Goal: Transaction & Acquisition: Purchase product/service

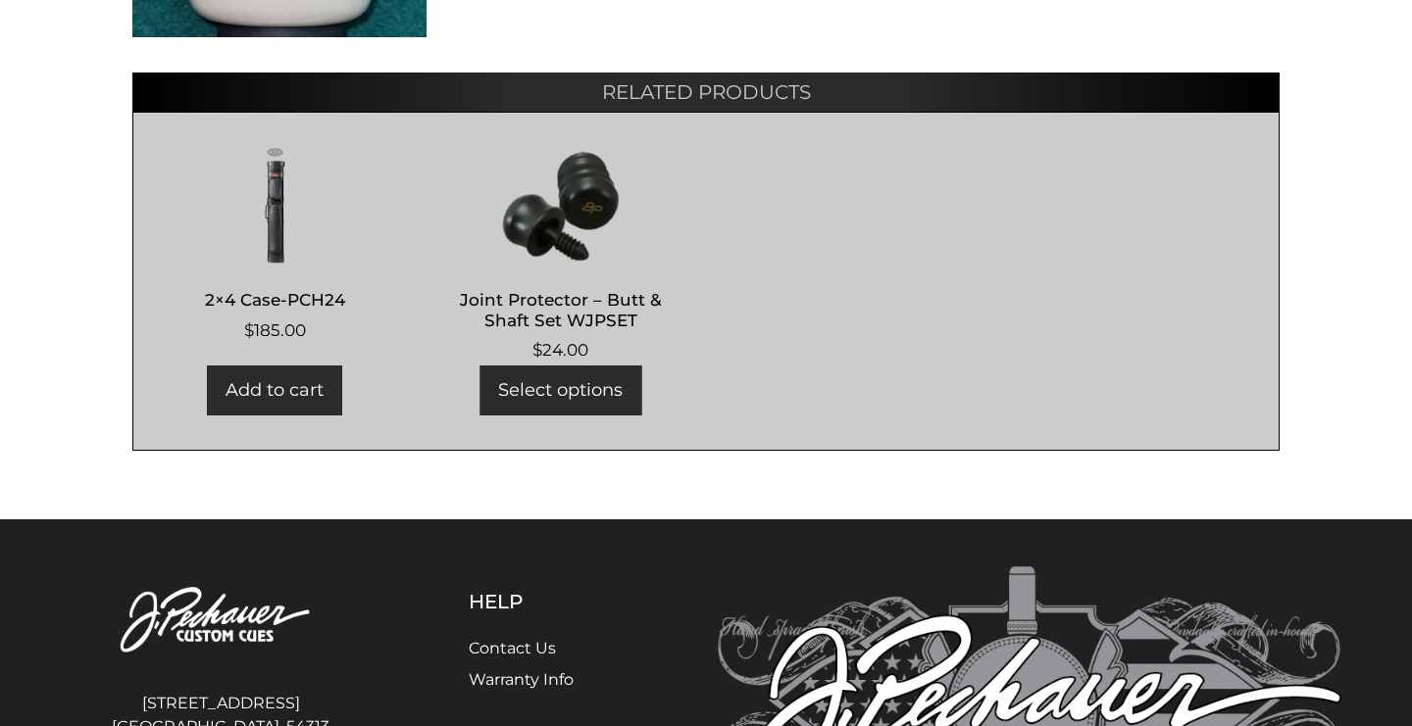
scroll to position [1172, 0]
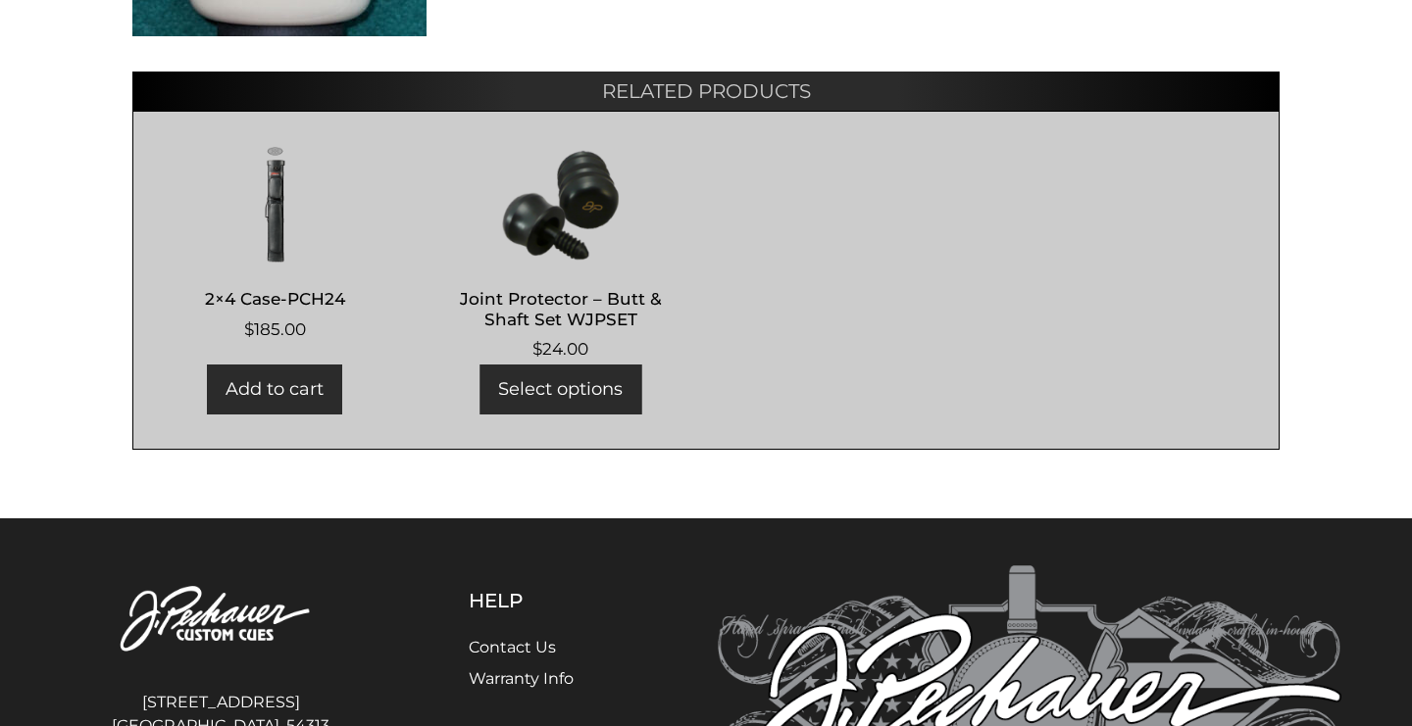
click at [591, 406] on link "Select options" at bounding box center [560, 390] width 162 height 50
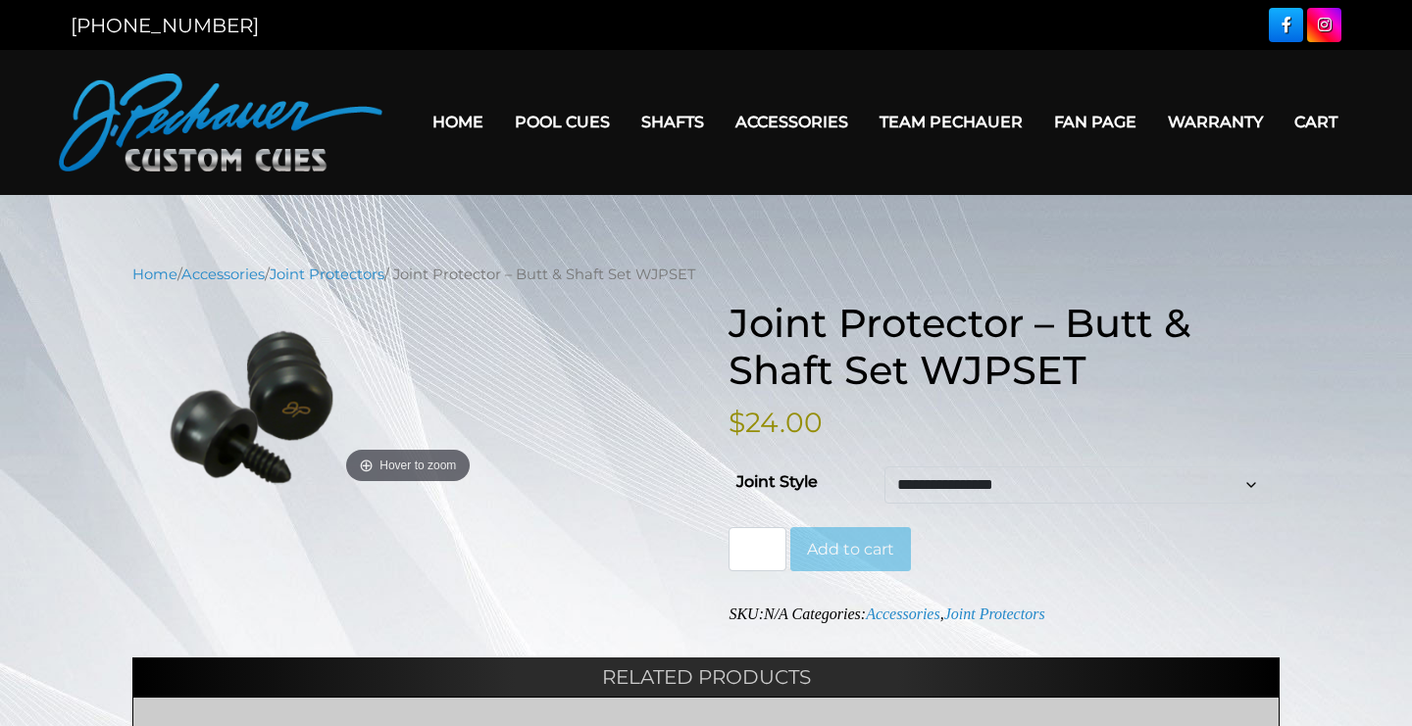
click at [763, 545] on input "*" at bounding box center [756, 549] width 57 height 45
type input "*"
click at [763, 545] on input "*" at bounding box center [756, 549] width 57 height 45
click at [829, 546] on button "Add to cart" at bounding box center [850, 549] width 121 height 45
select select "**********"
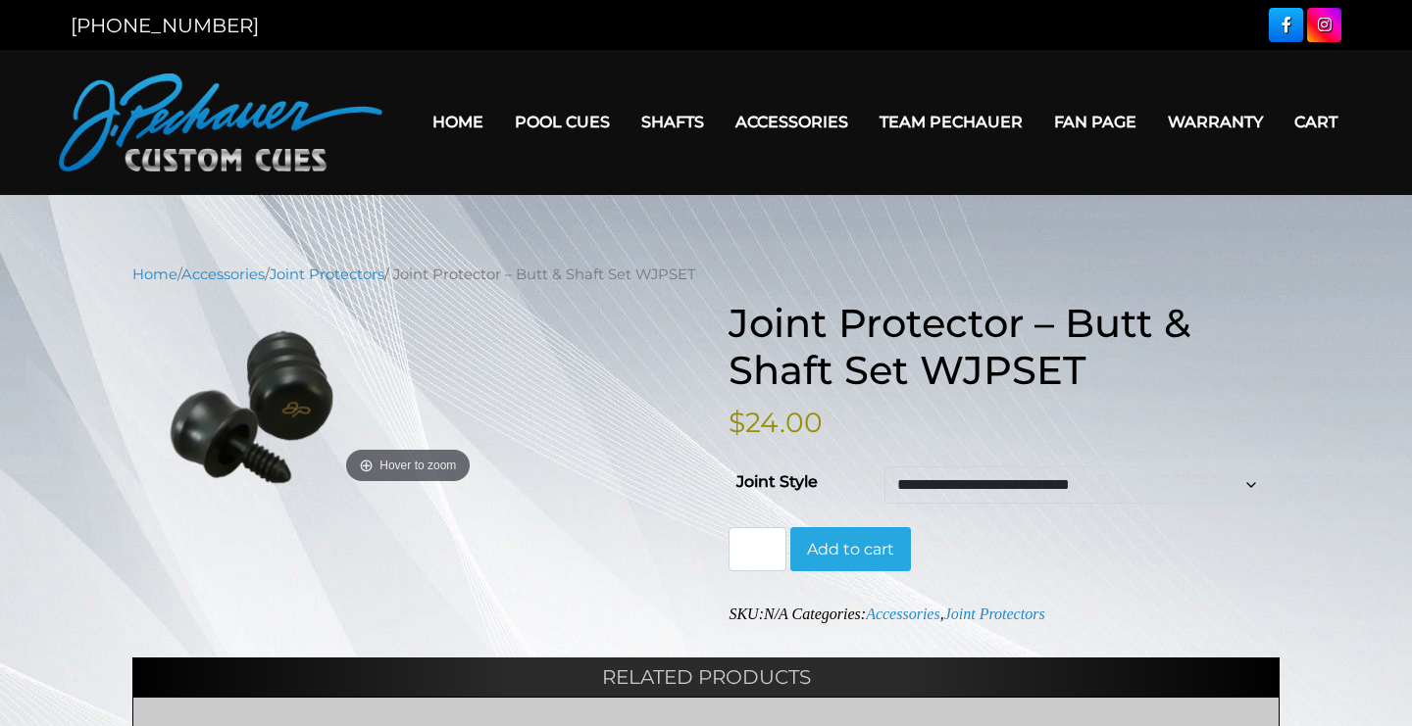
click at [848, 553] on button "Add to cart" at bounding box center [850, 549] width 121 height 45
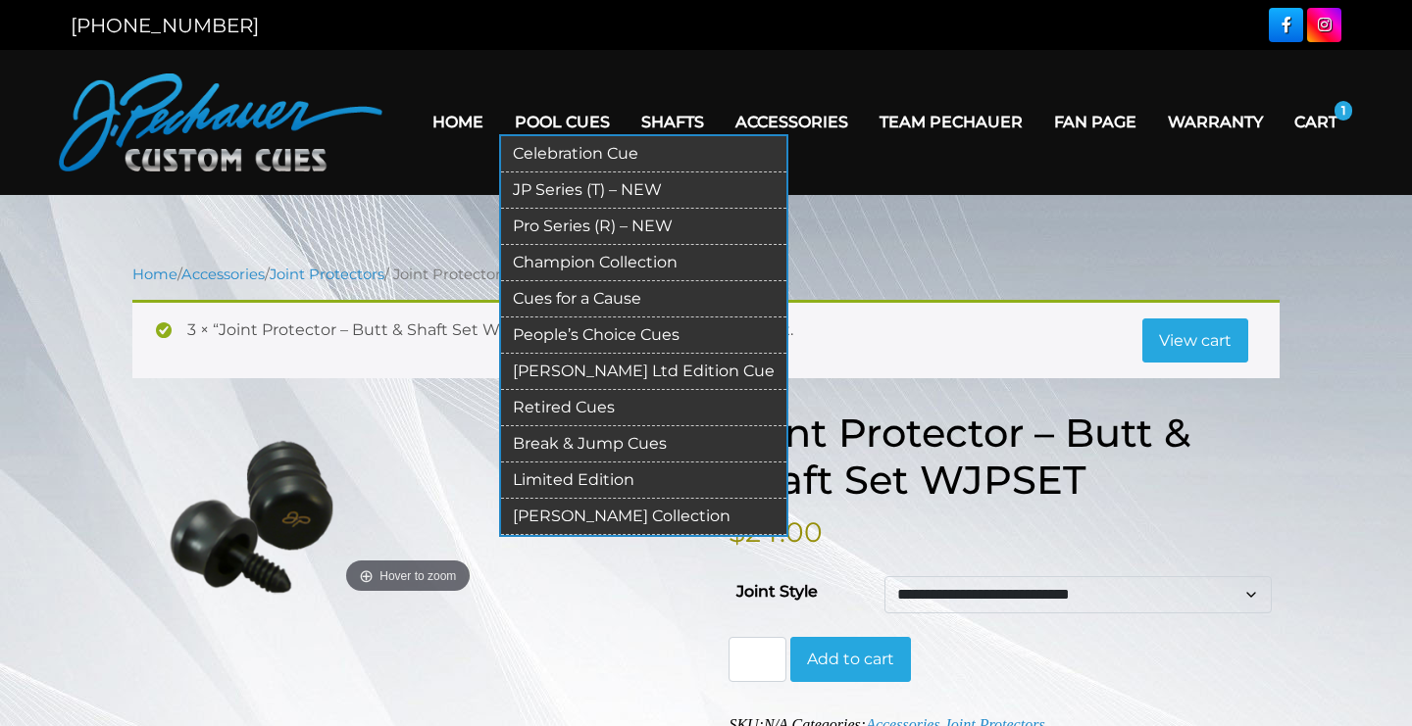
click at [510, 224] on link "Pro Series (R) – NEW" at bounding box center [643, 227] width 285 height 36
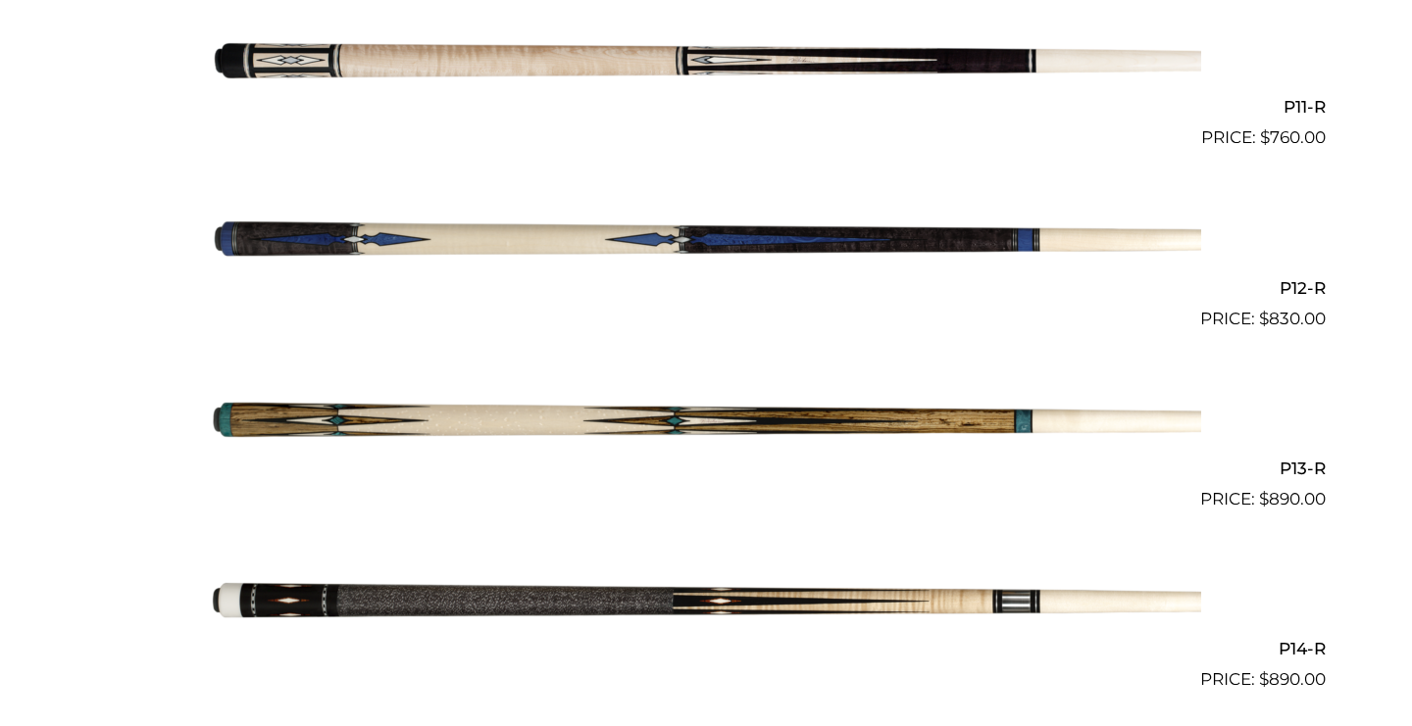
scroll to position [2467, 0]
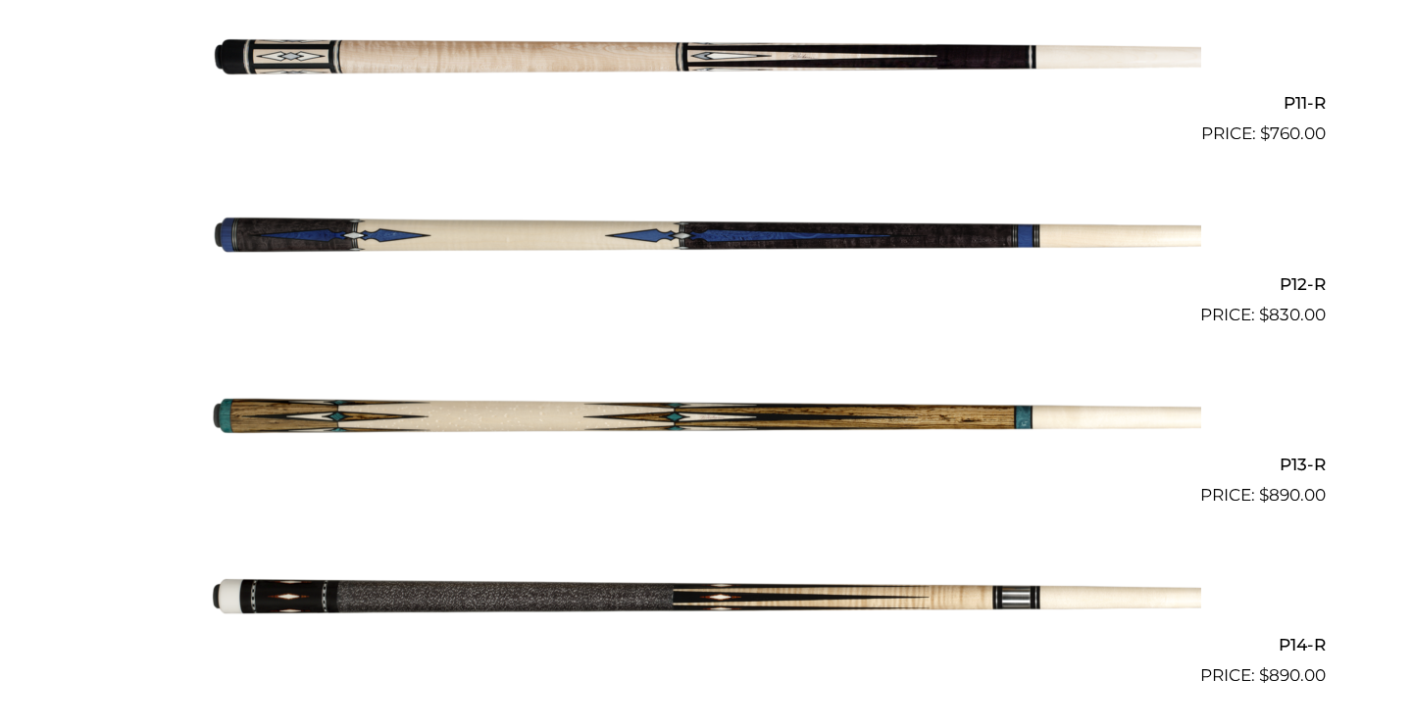
click at [900, 401] on img at bounding box center [706, 418] width 990 height 165
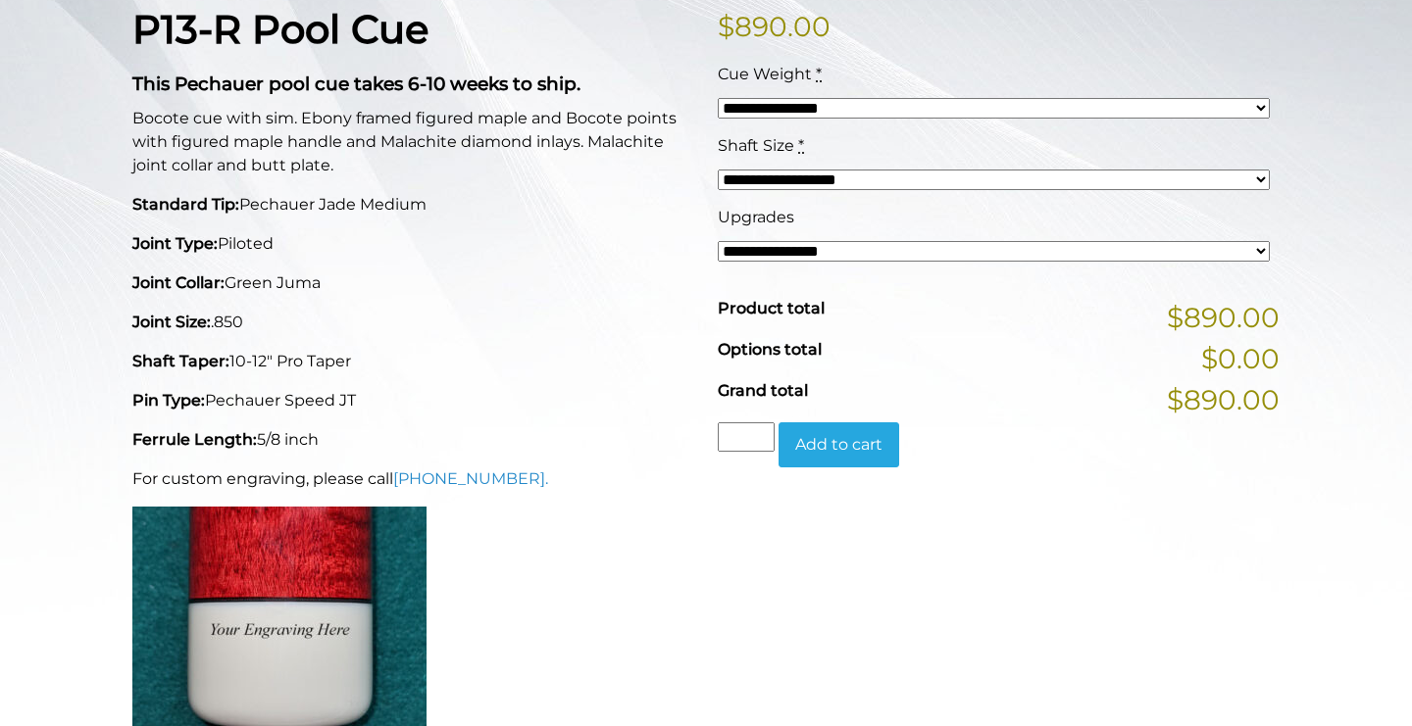
scroll to position [407, 0]
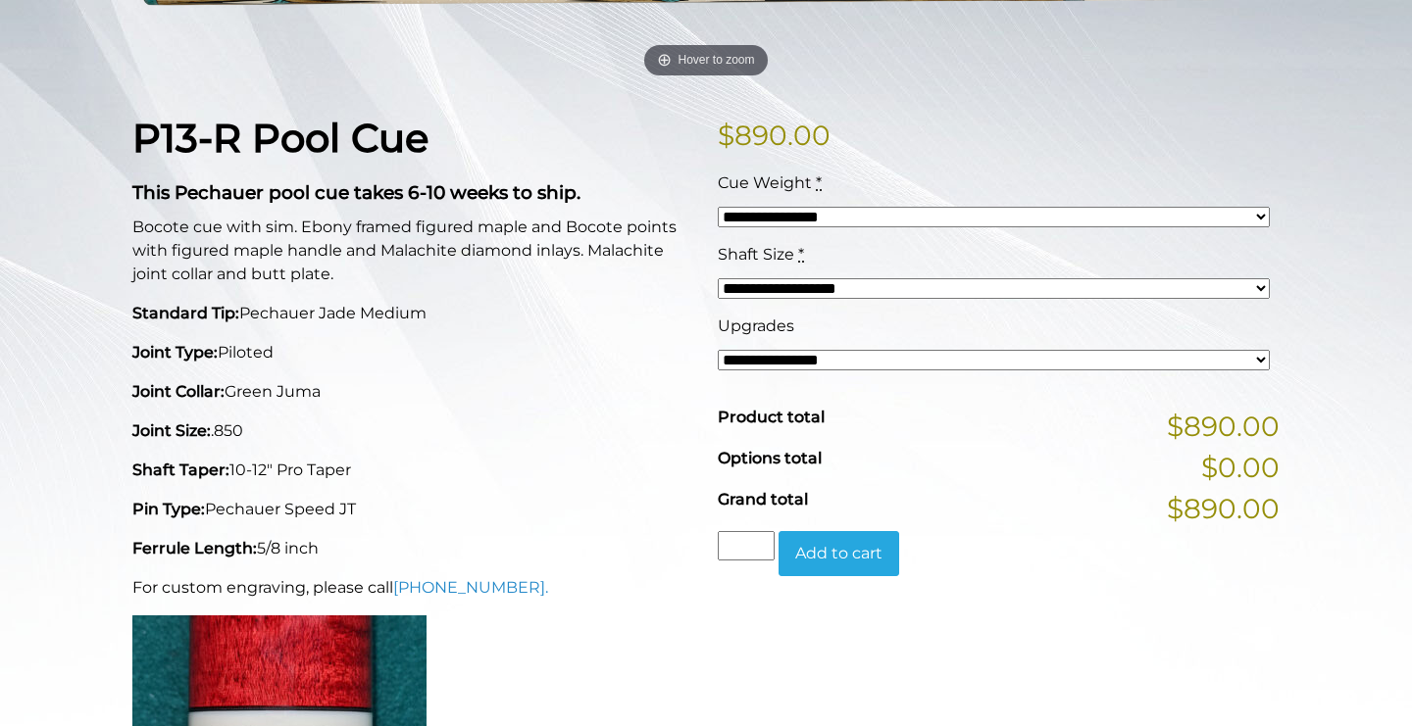
select select "*****"
click at [843, 557] on button "Add to cart" at bounding box center [838, 553] width 121 height 45
select select "*****"
click at [834, 540] on button "Add to cart" at bounding box center [838, 553] width 121 height 45
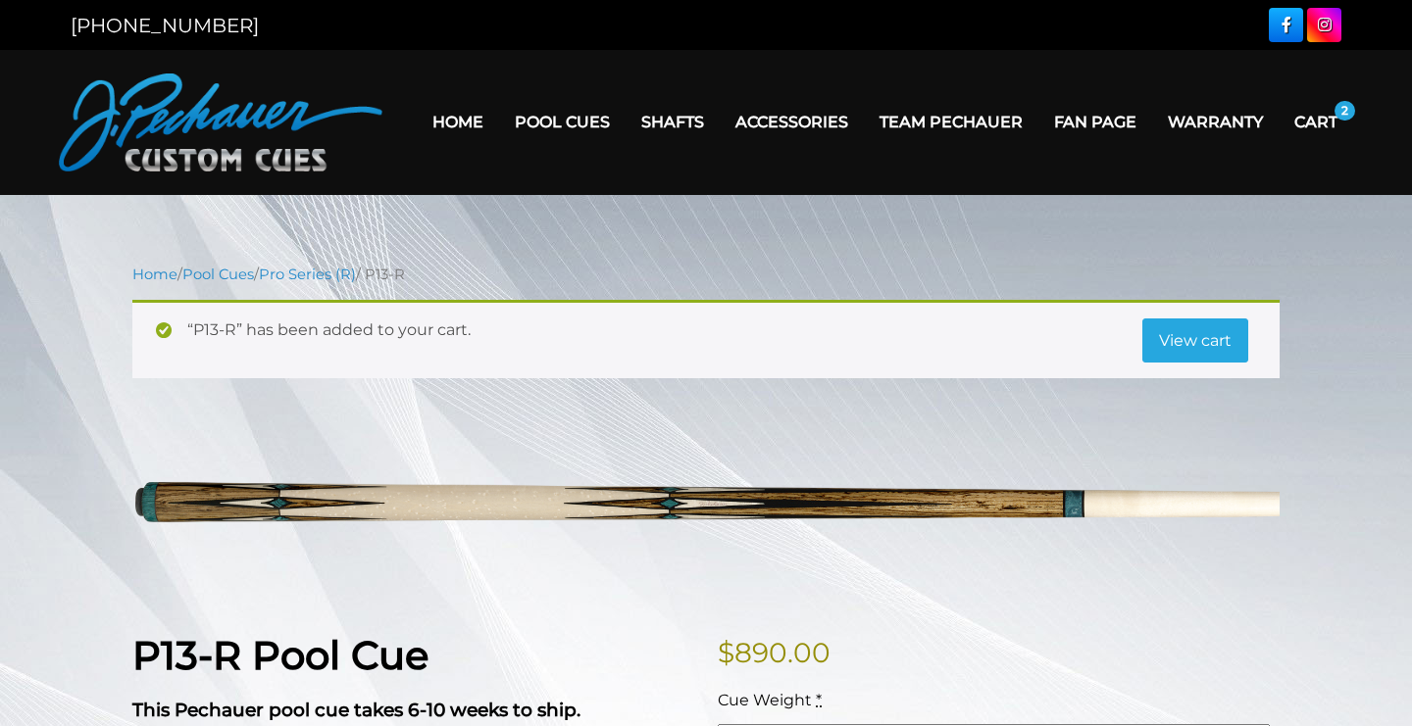
click at [1303, 129] on link "Cart" at bounding box center [1315, 122] width 74 height 50
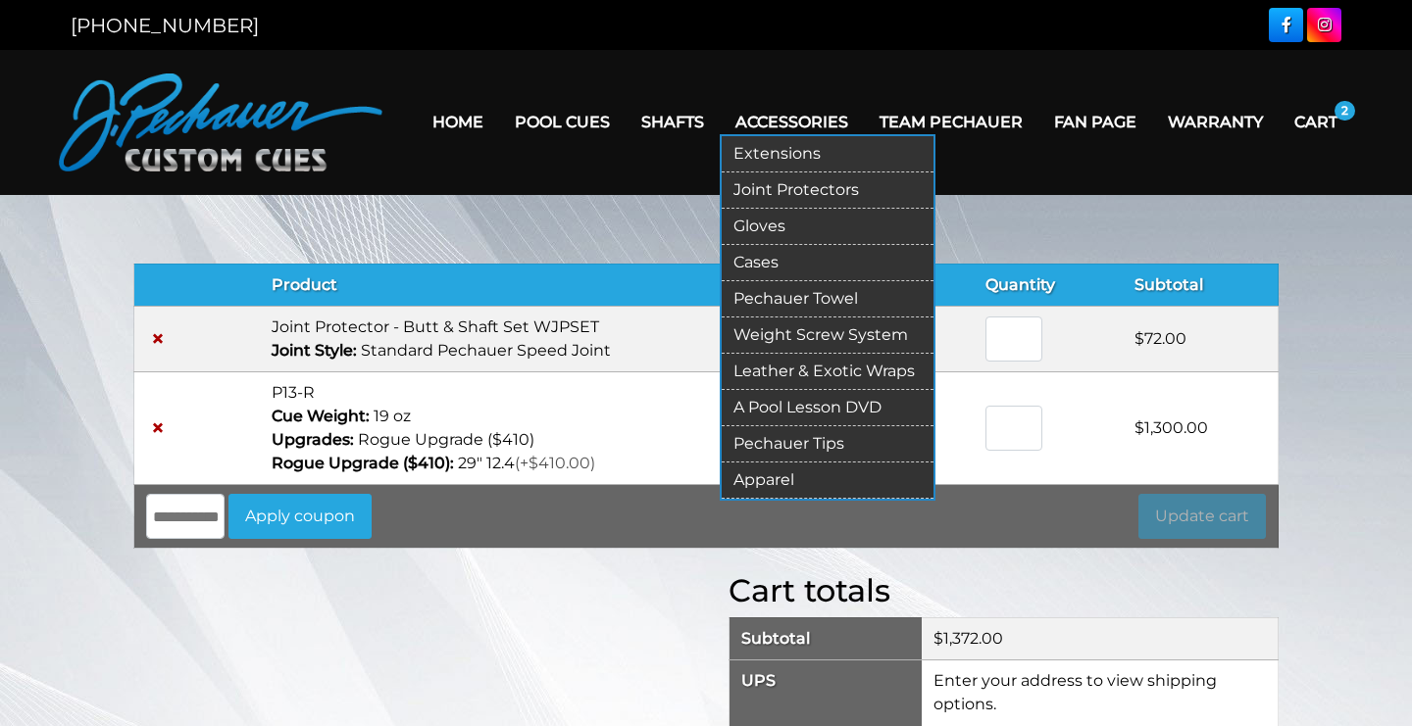
click at [767, 155] on link "Extensions" at bounding box center [827, 154] width 212 height 36
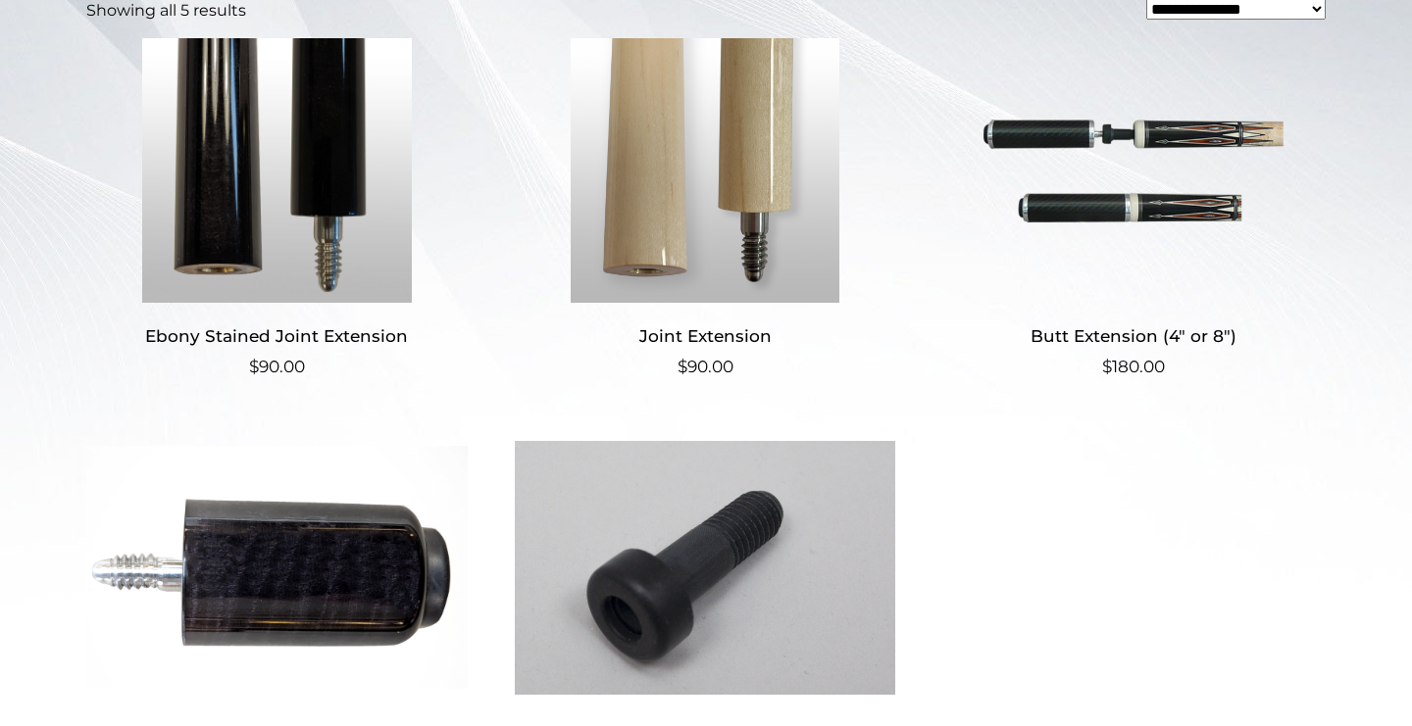
scroll to position [526, 0]
click at [1130, 173] on img at bounding box center [1132, 171] width 381 height 265
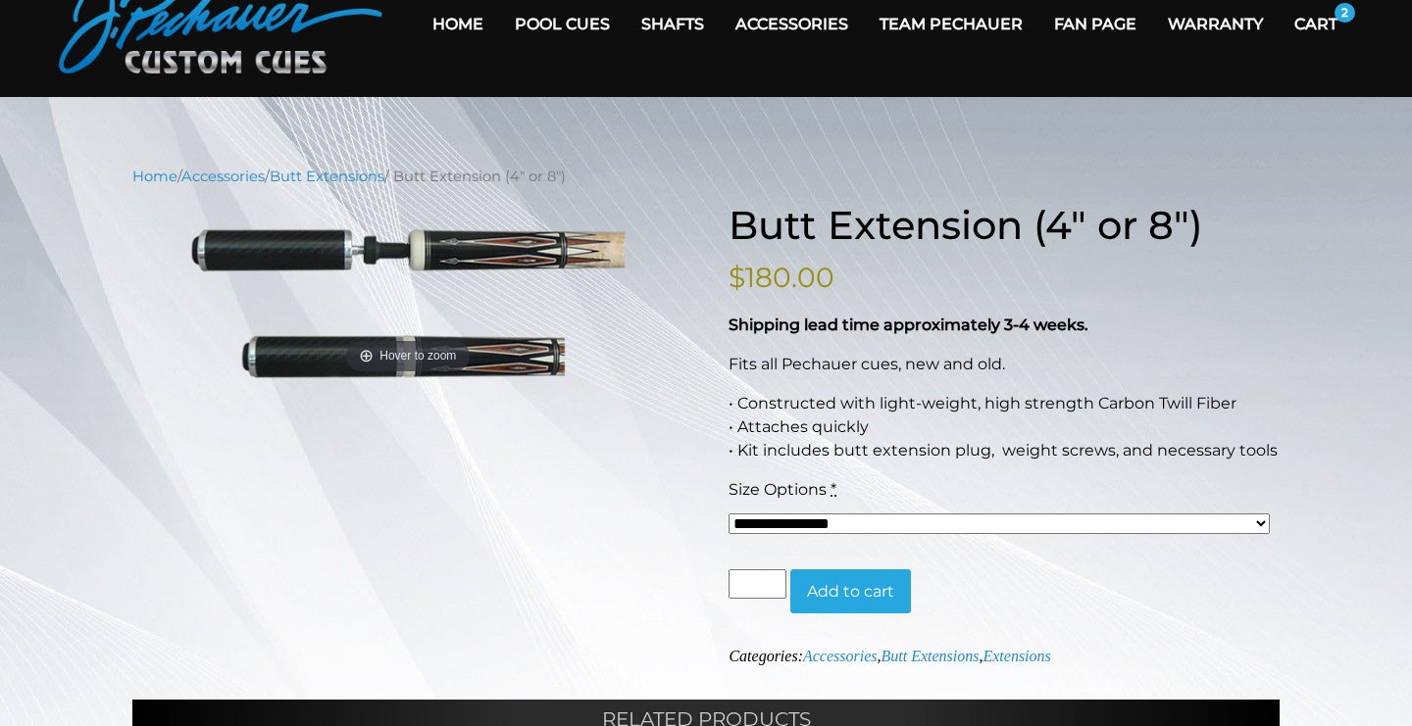
scroll to position [141, 0]
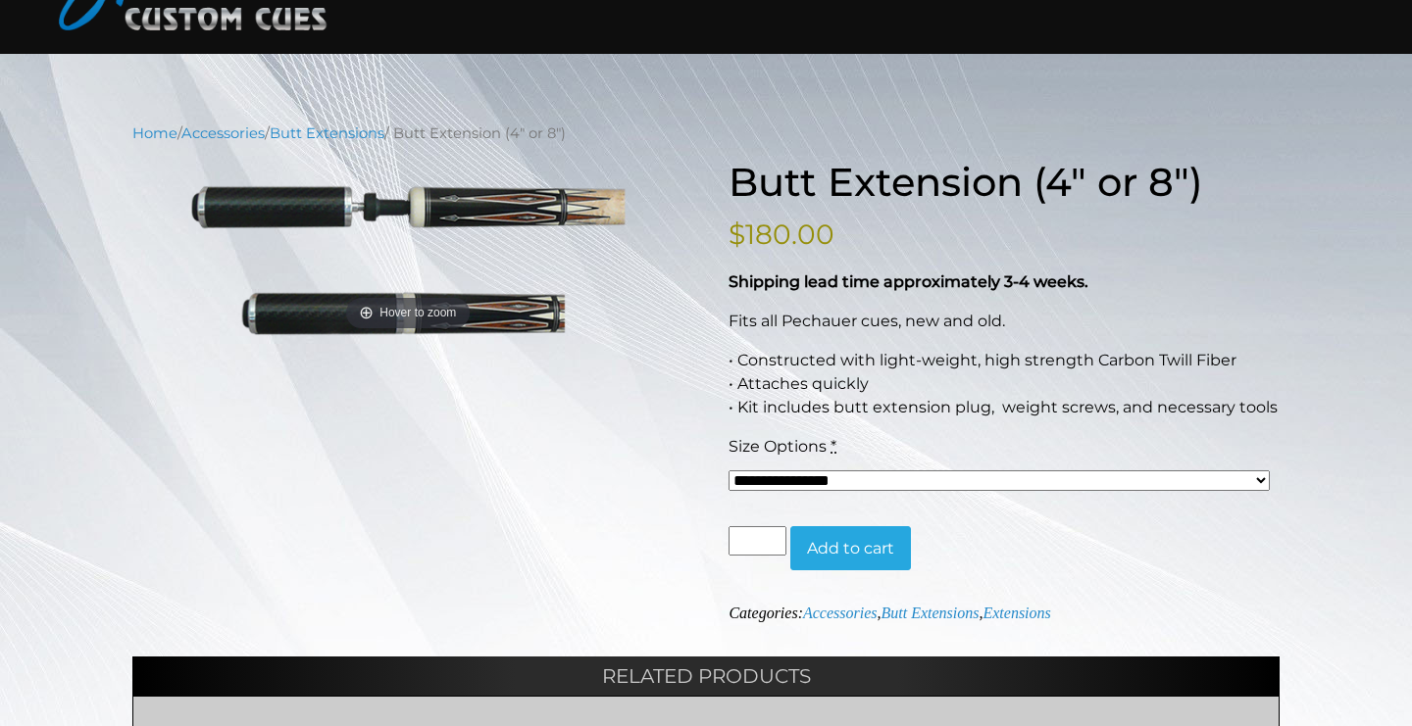
select select "*****"
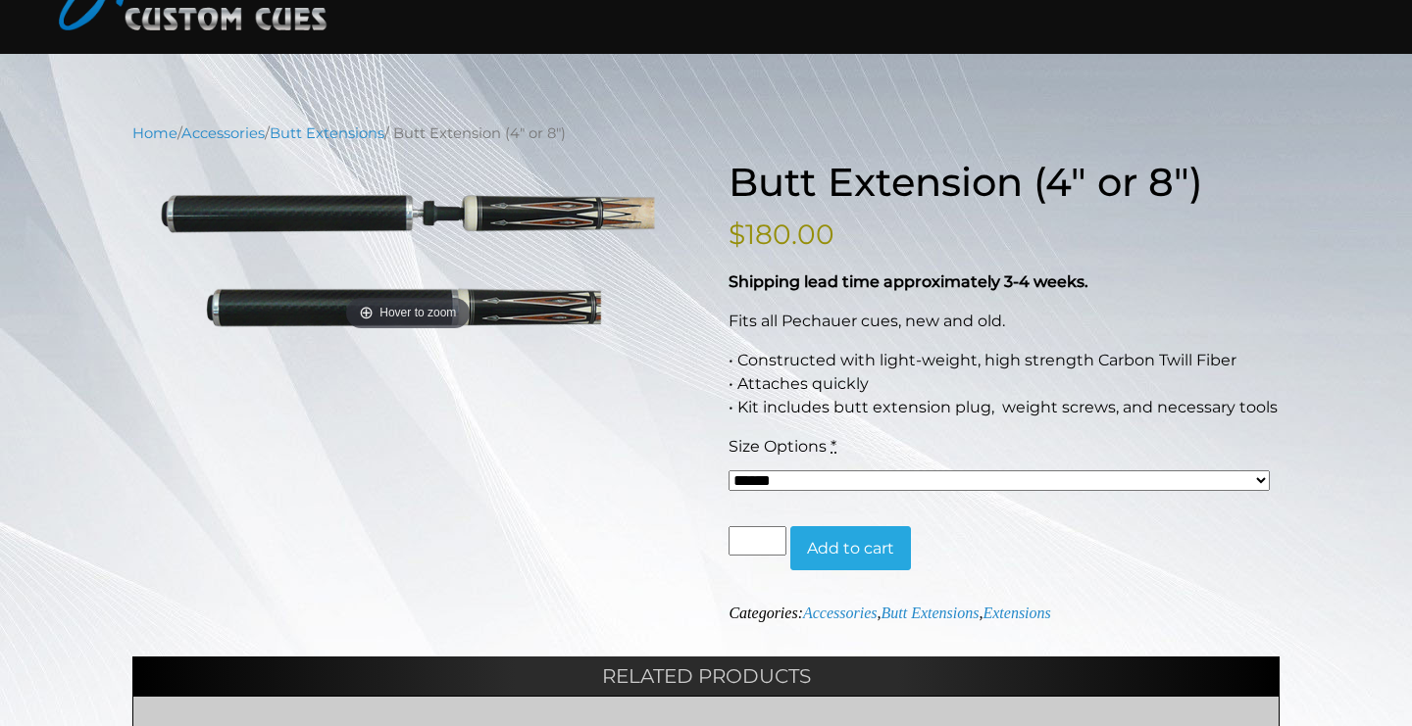
click at [773, 532] on input "*" at bounding box center [756, 540] width 57 height 29
type input "*"
click at [773, 532] on input "*" at bounding box center [756, 540] width 57 height 29
click at [824, 546] on button "Add to cart" at bounding box center [850, 548] width 121 height 45
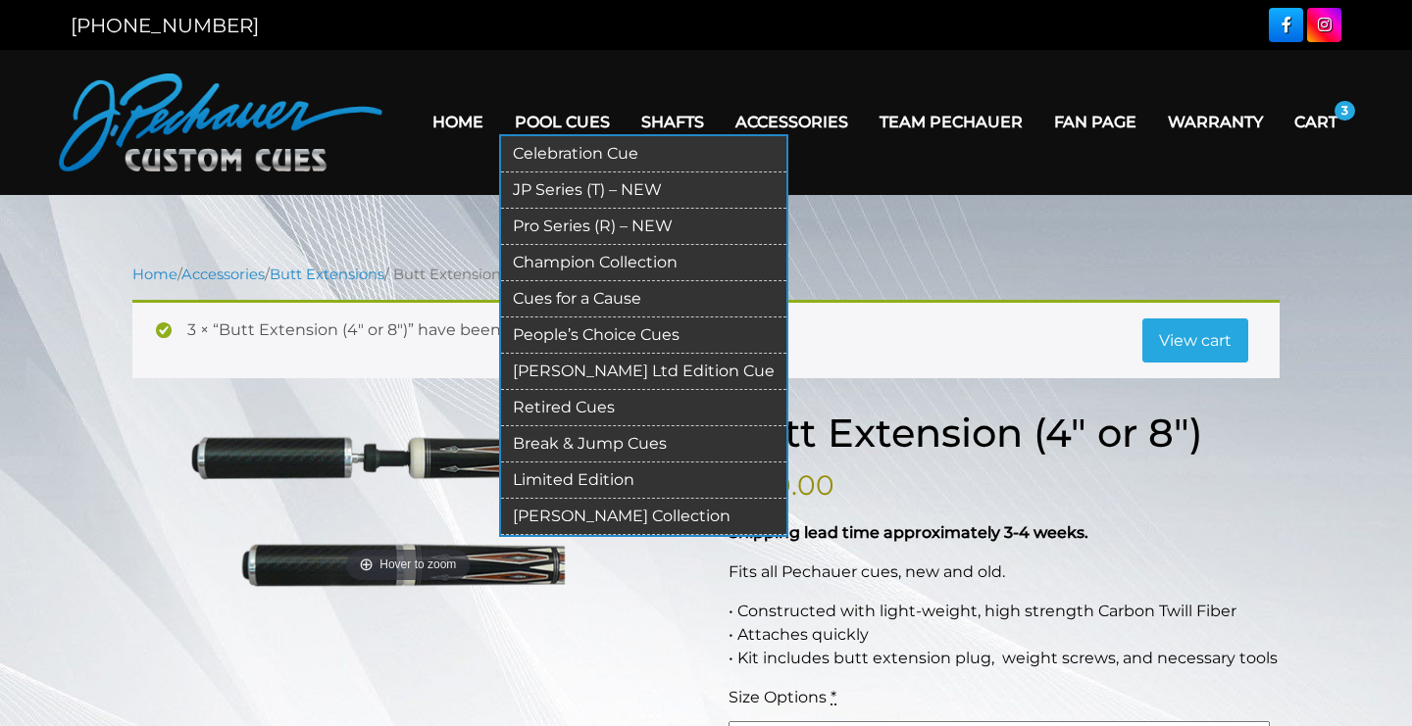
click at [501, 185] on link "JP Series (T) – NEW" at bounding box center [643, 191] width 285 height 36
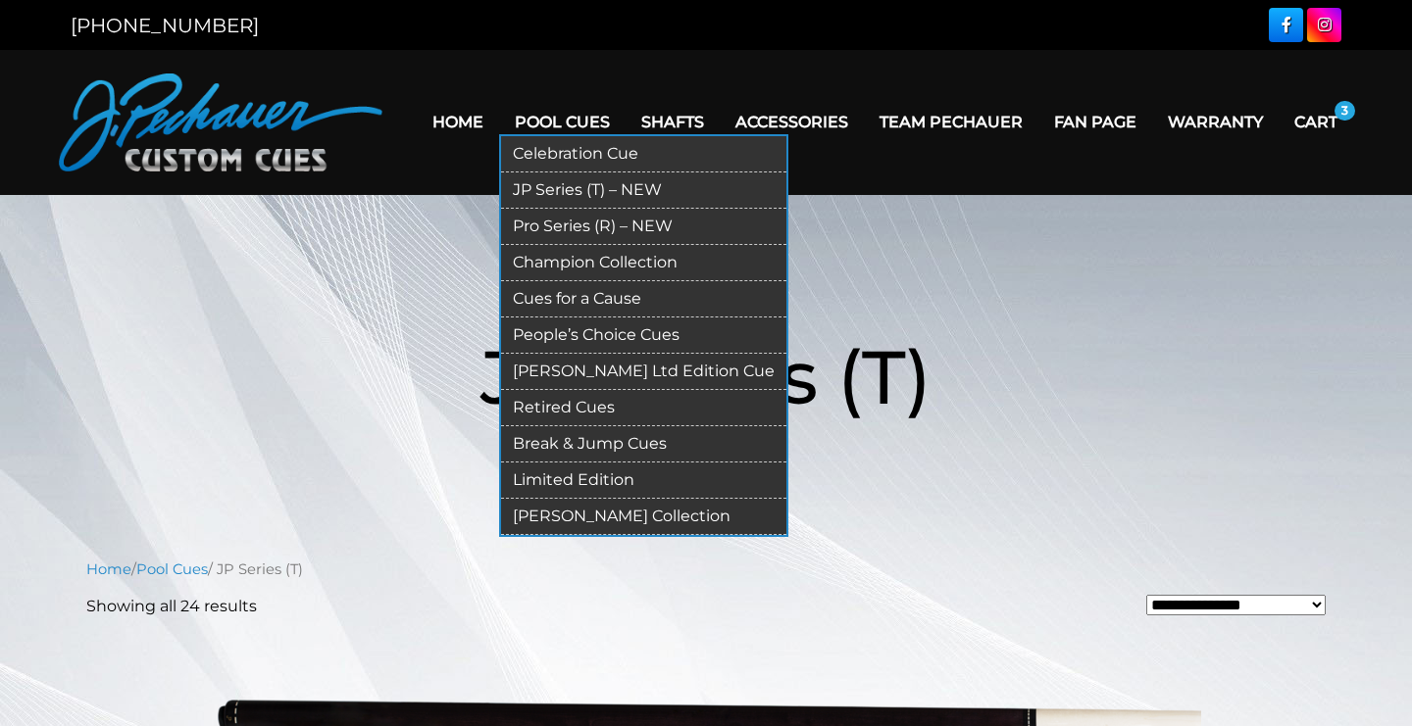
click at [583, 222] on link "Pro Series (R) – NEW" at bounding box center [643, 227] width 285 height 36
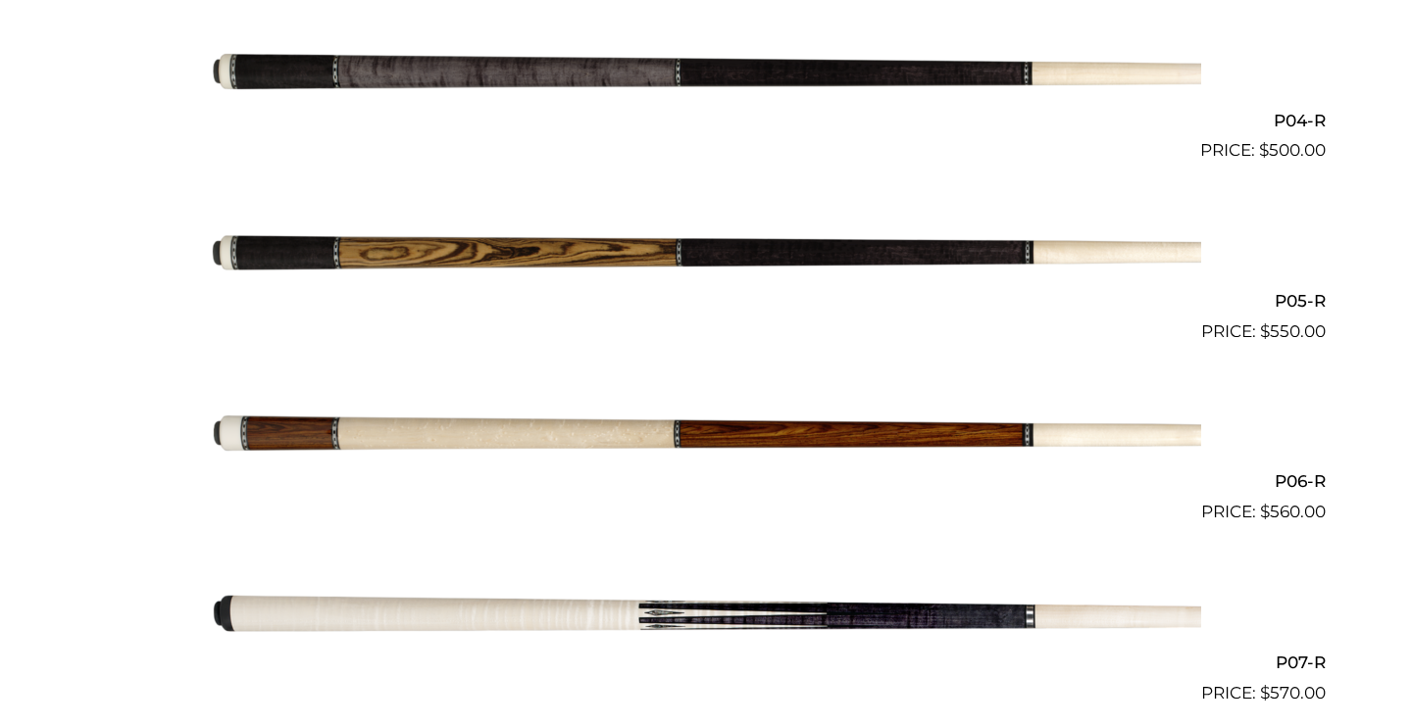
scroll to position [1190, 0]
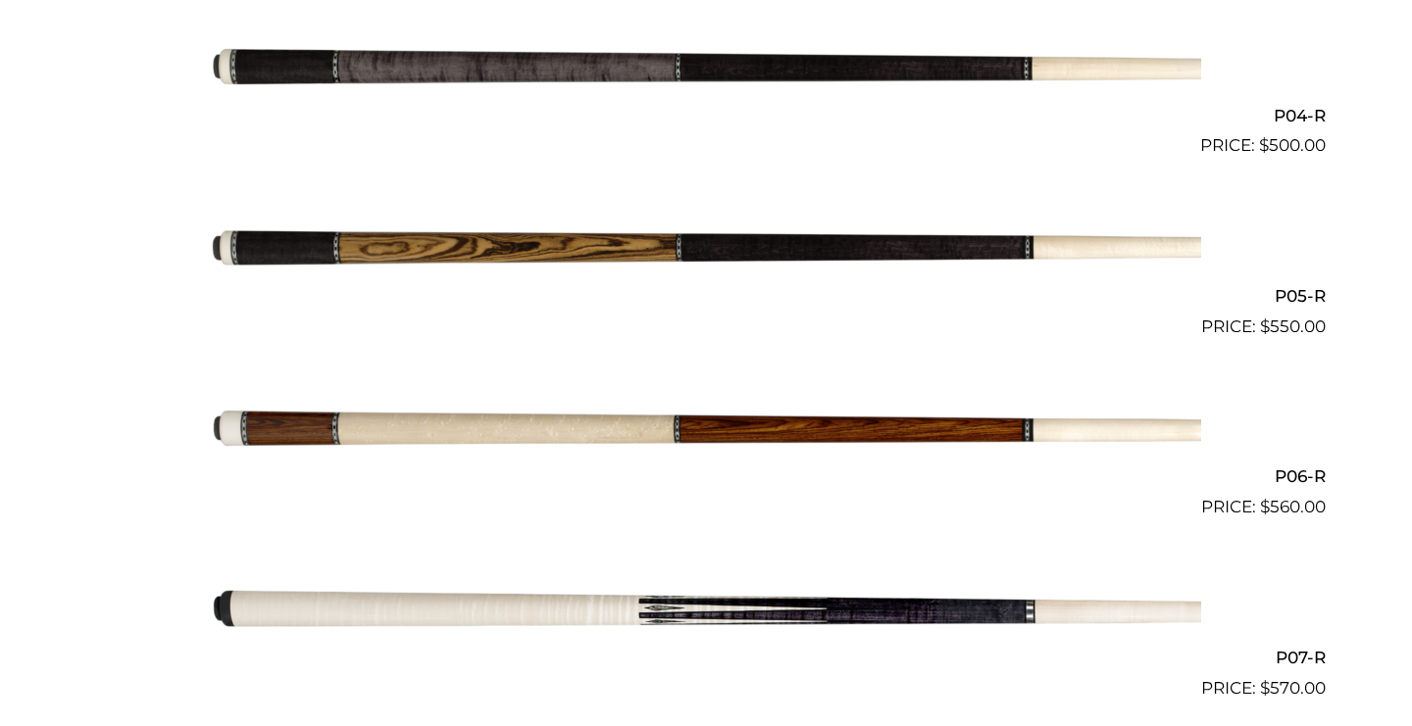
click at [777, 425] on img at bounding box center [706, 430] width 990 height 165
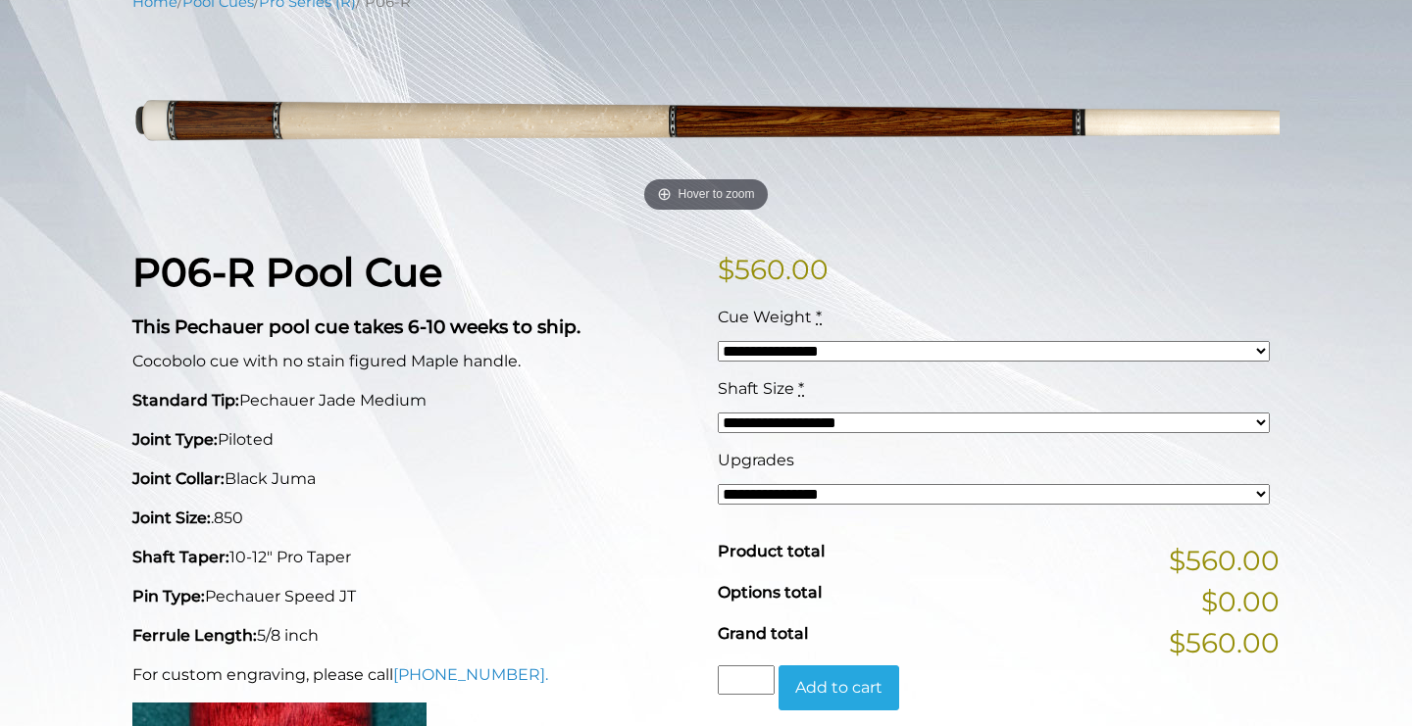
scroll to position [292, 0]
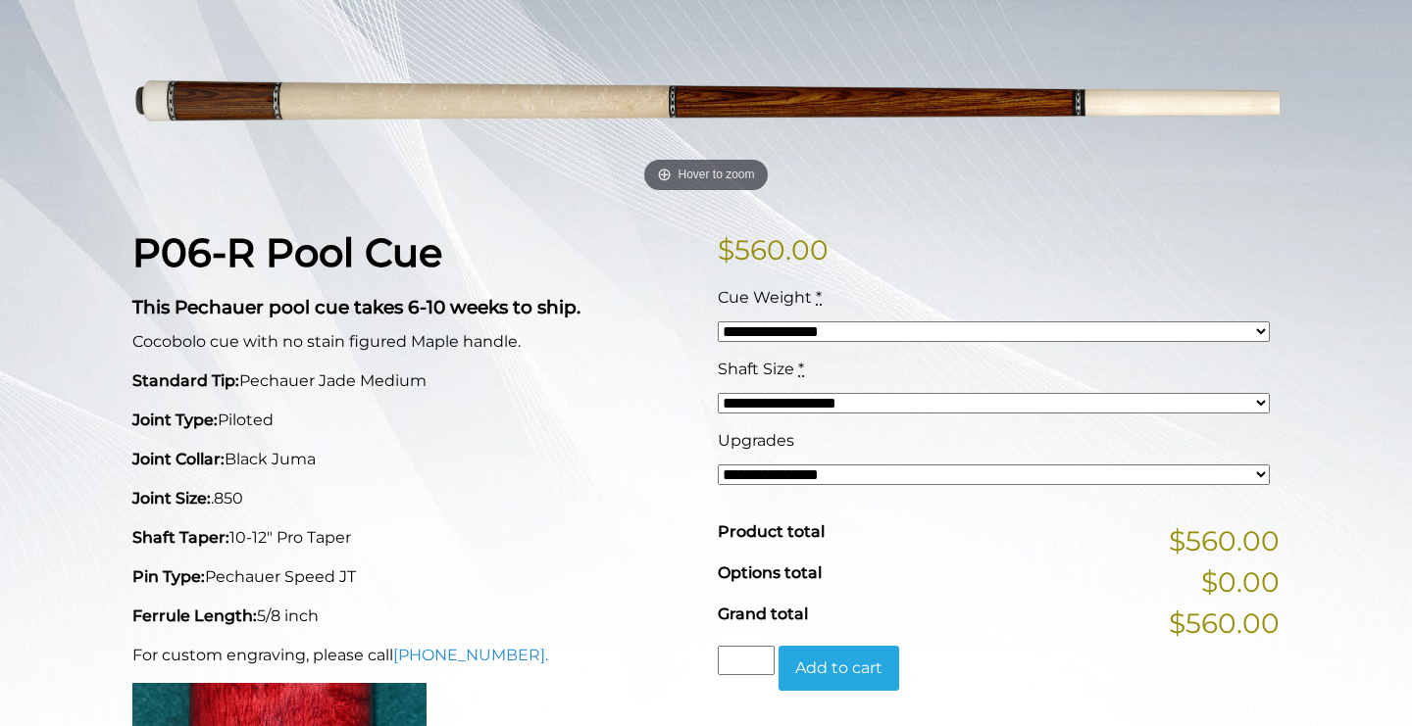
select select "*****"
click at [861, 667] on button "Add to cart" at bounding box center [838, 668] width 121 height 45
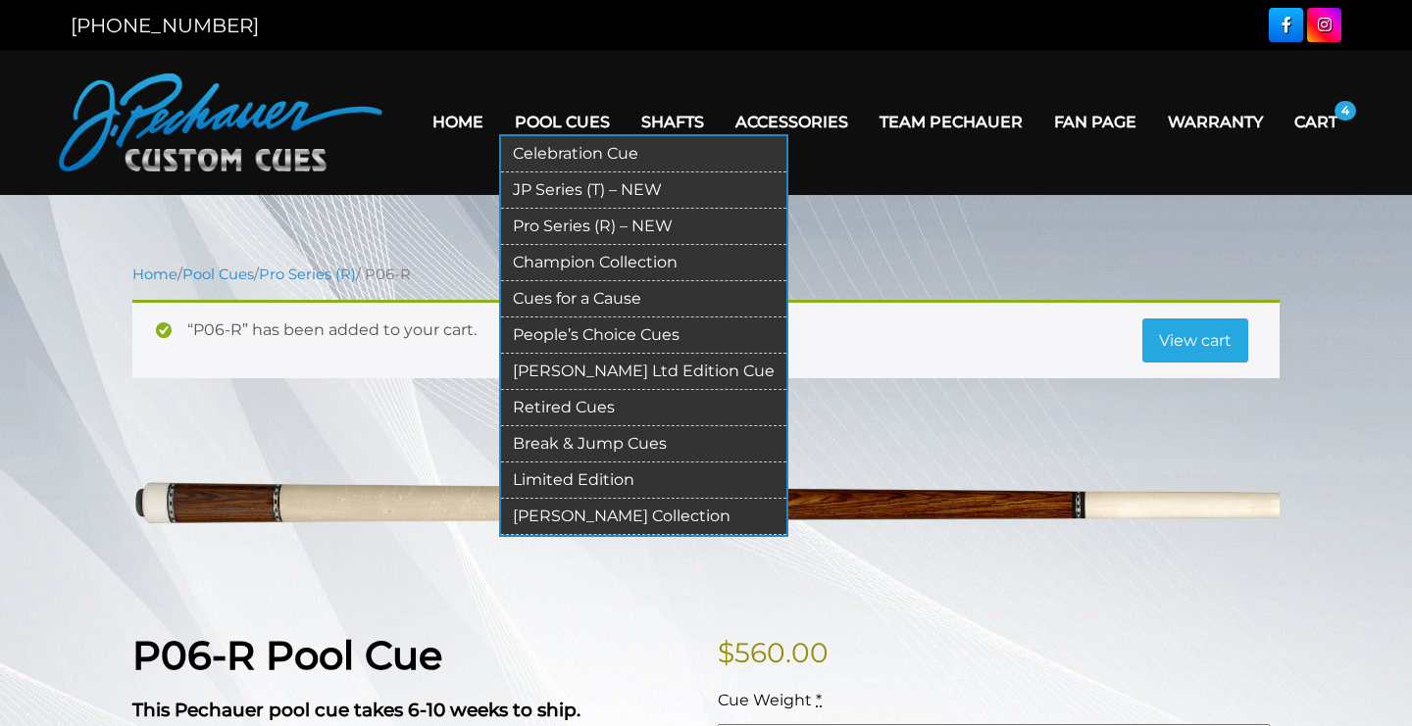
click at [519, 229] on link "Pro Series (R) – NEW" at bounding box center [643, 227] width 285 height 36
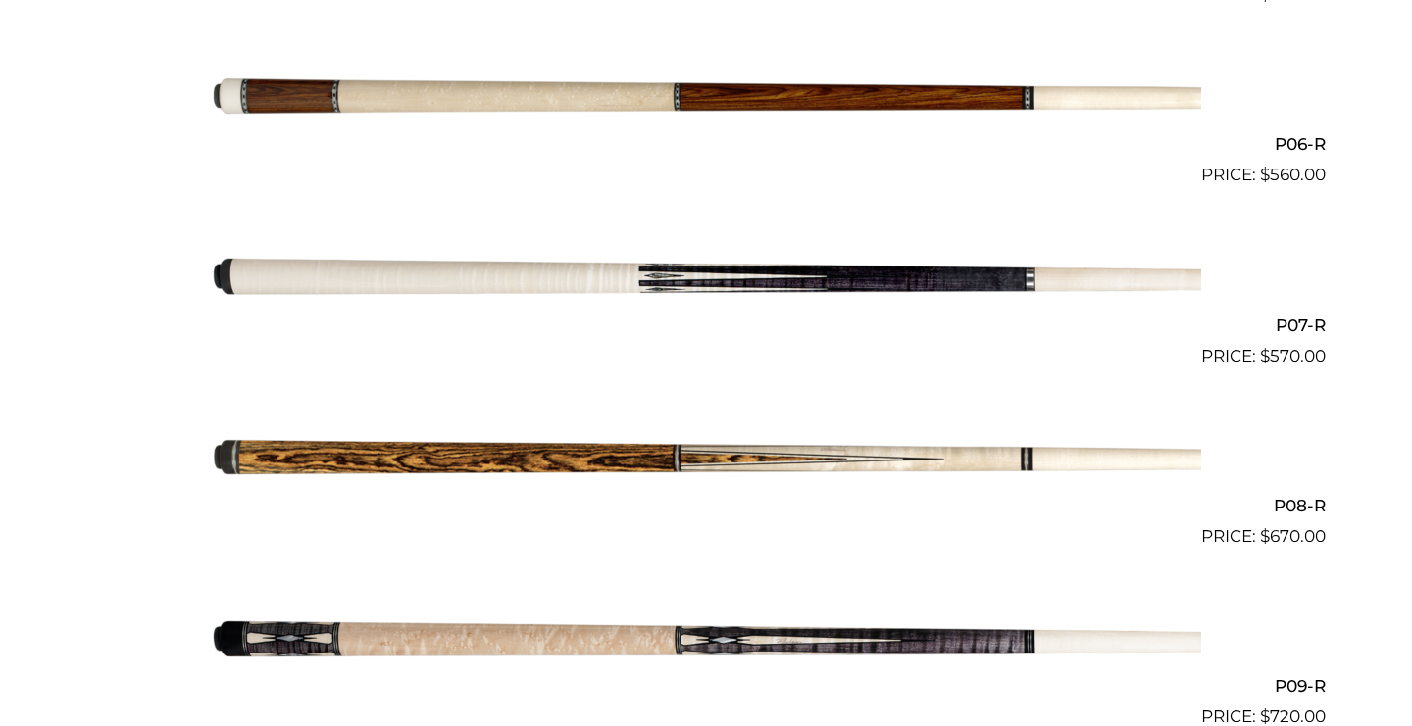
scroll to position [1521, 0]
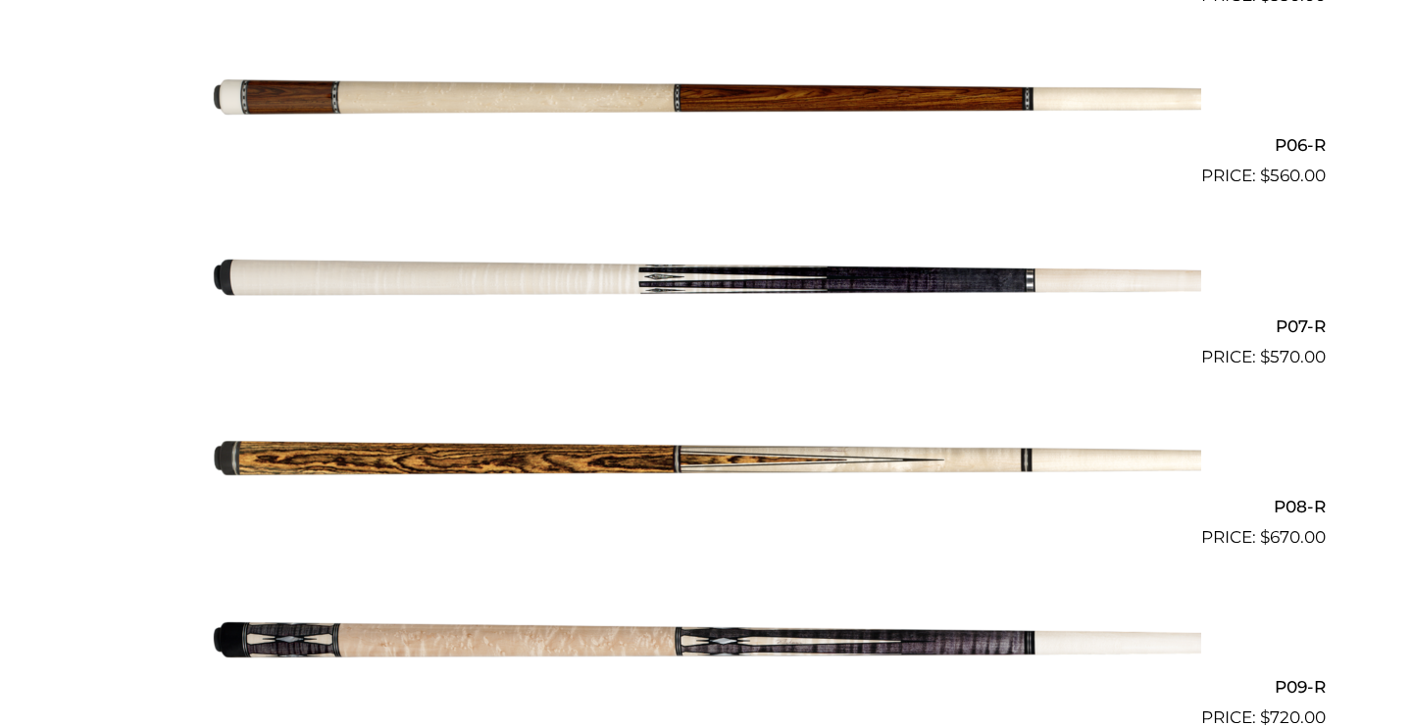
click at [652, 451] on img at bounding box center [706, 460] width 990 height 165
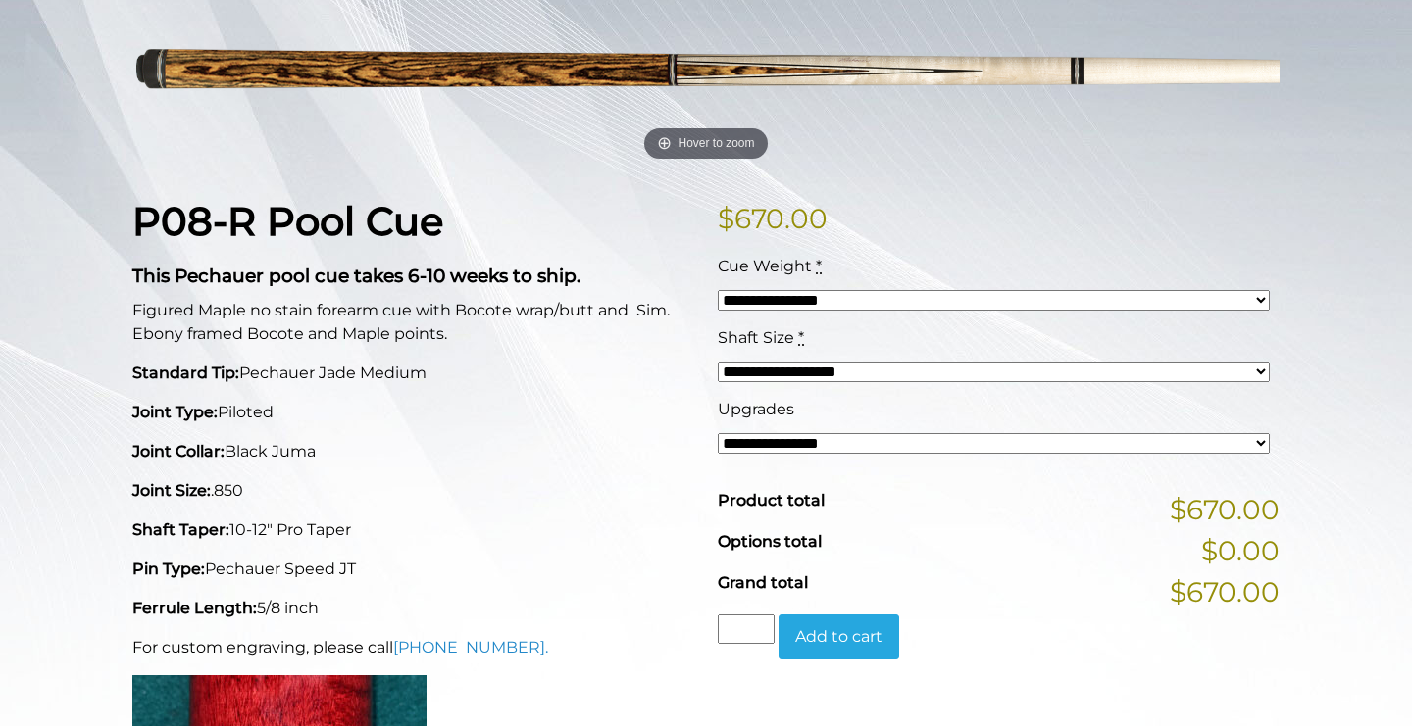
scroll to position [322, 0]
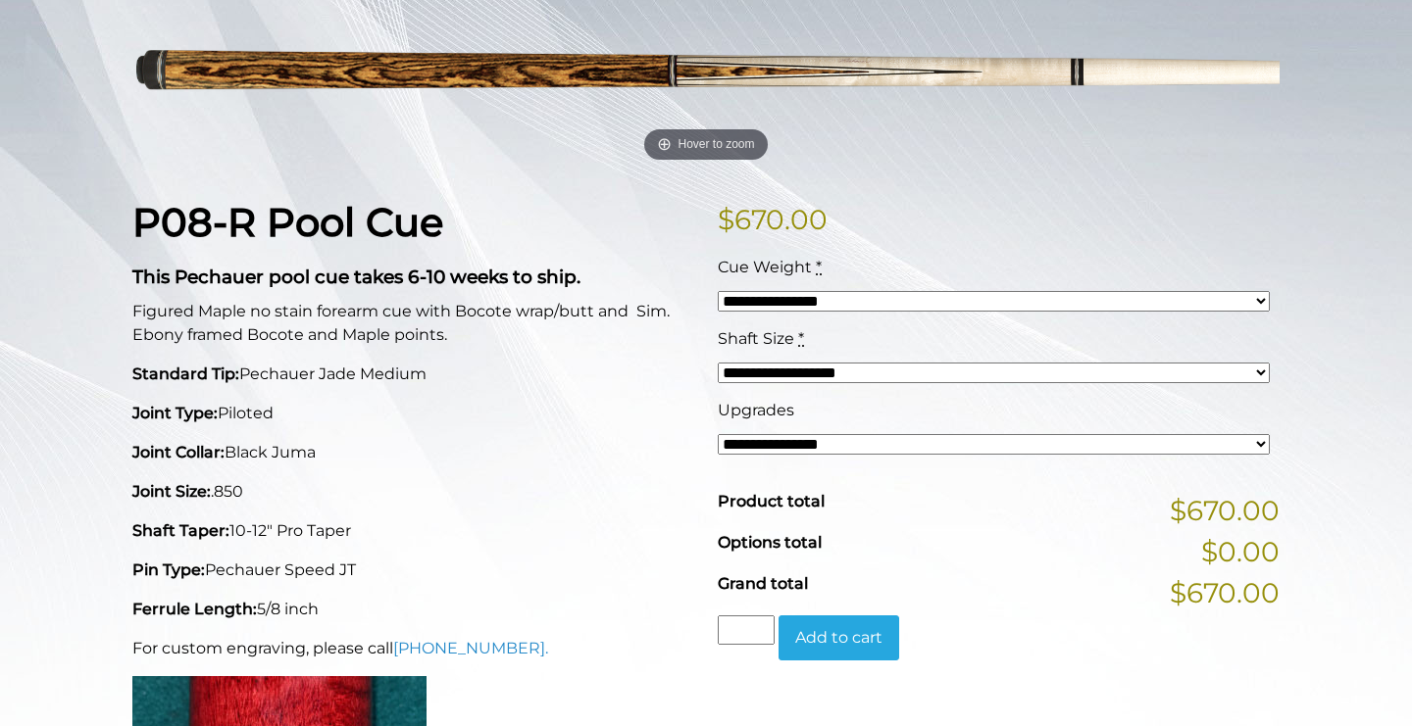
select select "*****"
click at [836, 652] on button "Add to cart" at bounding box center [838, 638] width 121 height 45
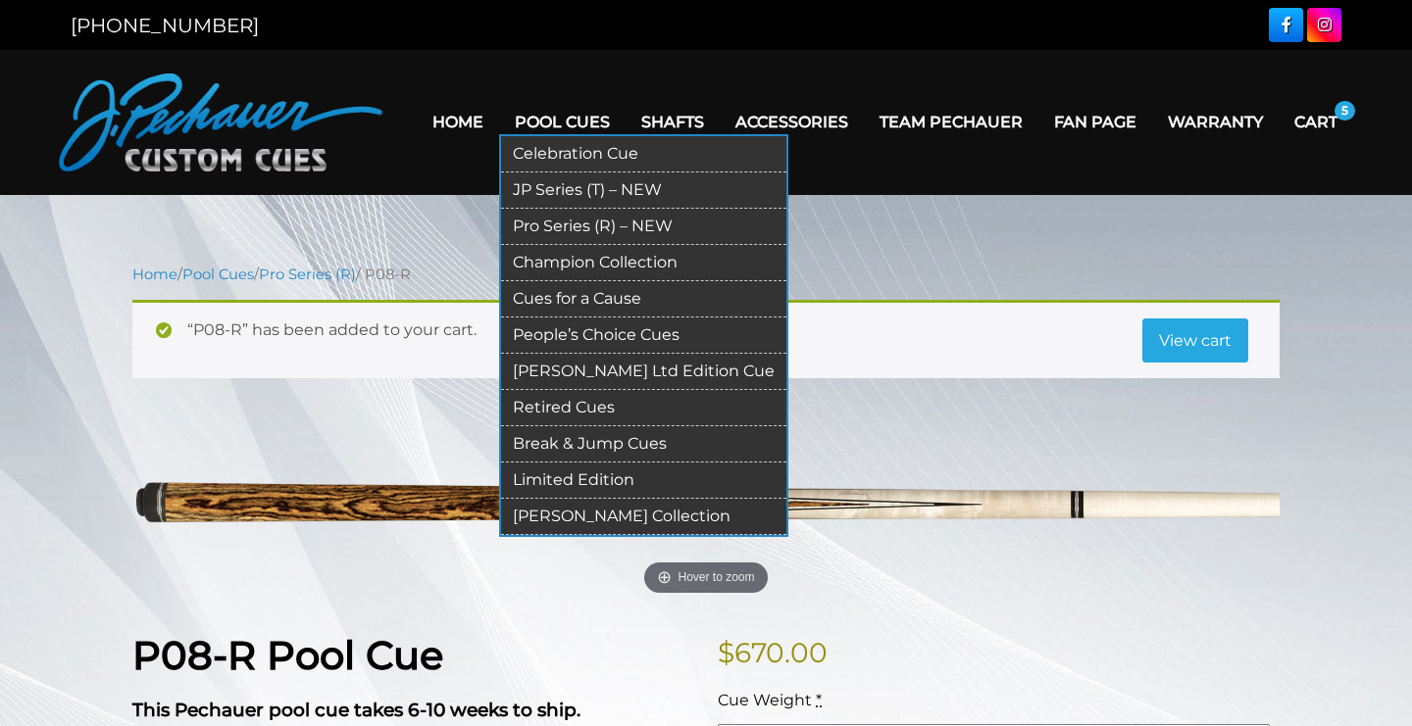
click at [505, 192] on link "JP Series (T) – NEW" at bounding box center [643, 191] width 285 height 36
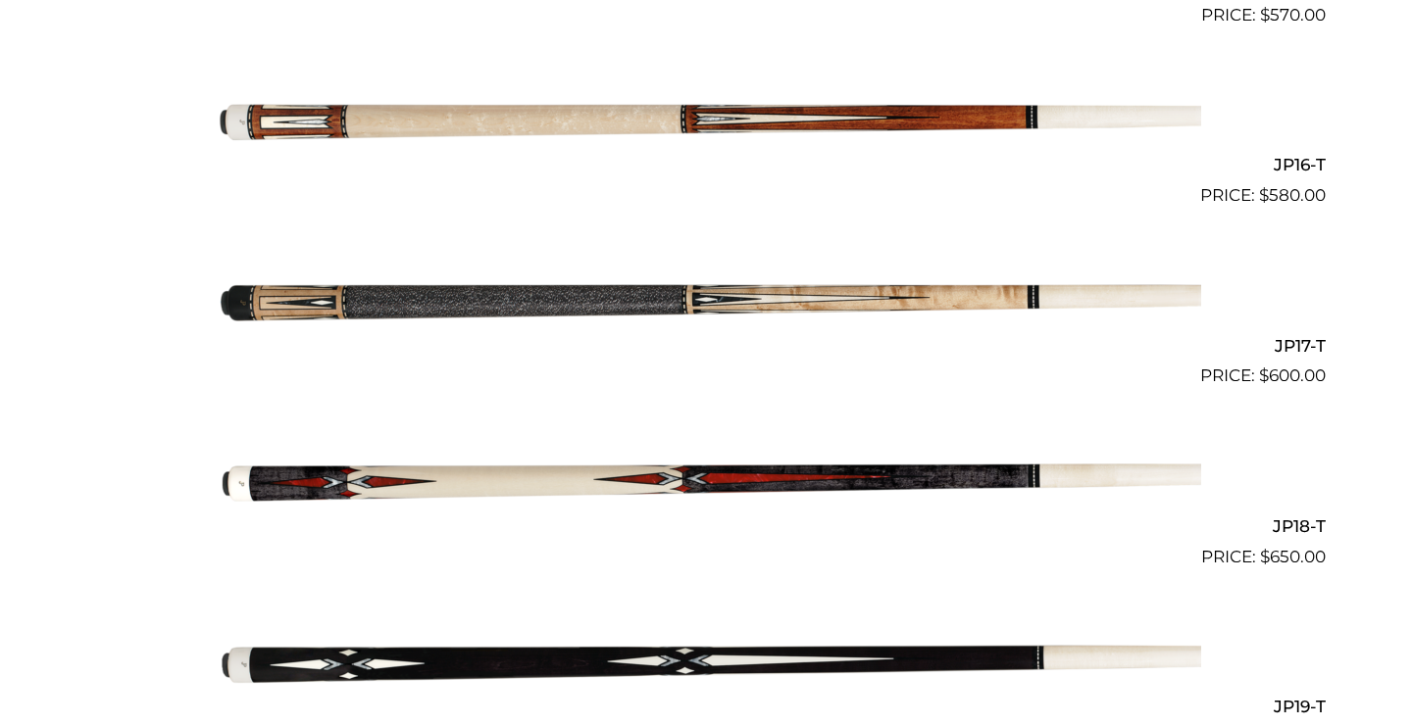
scroll to position [3329, 0]
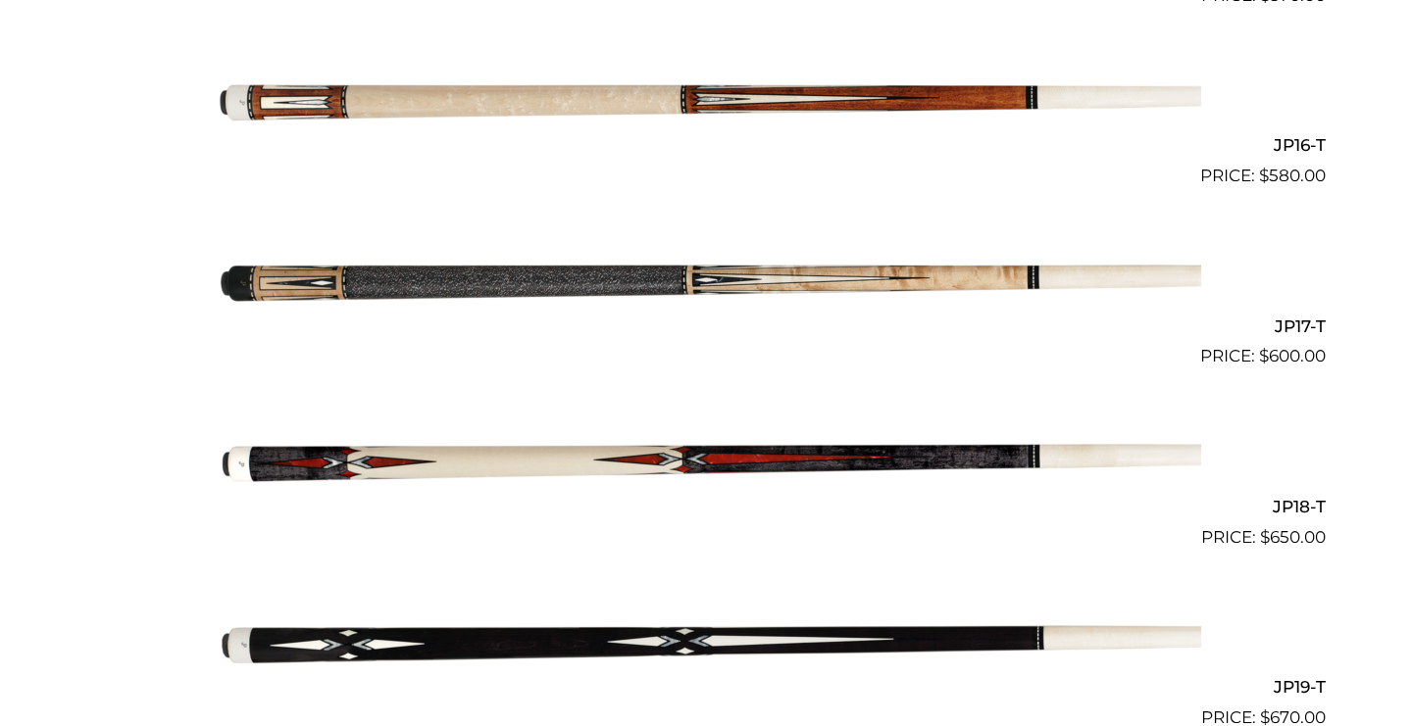
click at [647, 264] on img at bounding box center [706, 279] width 990 height 165
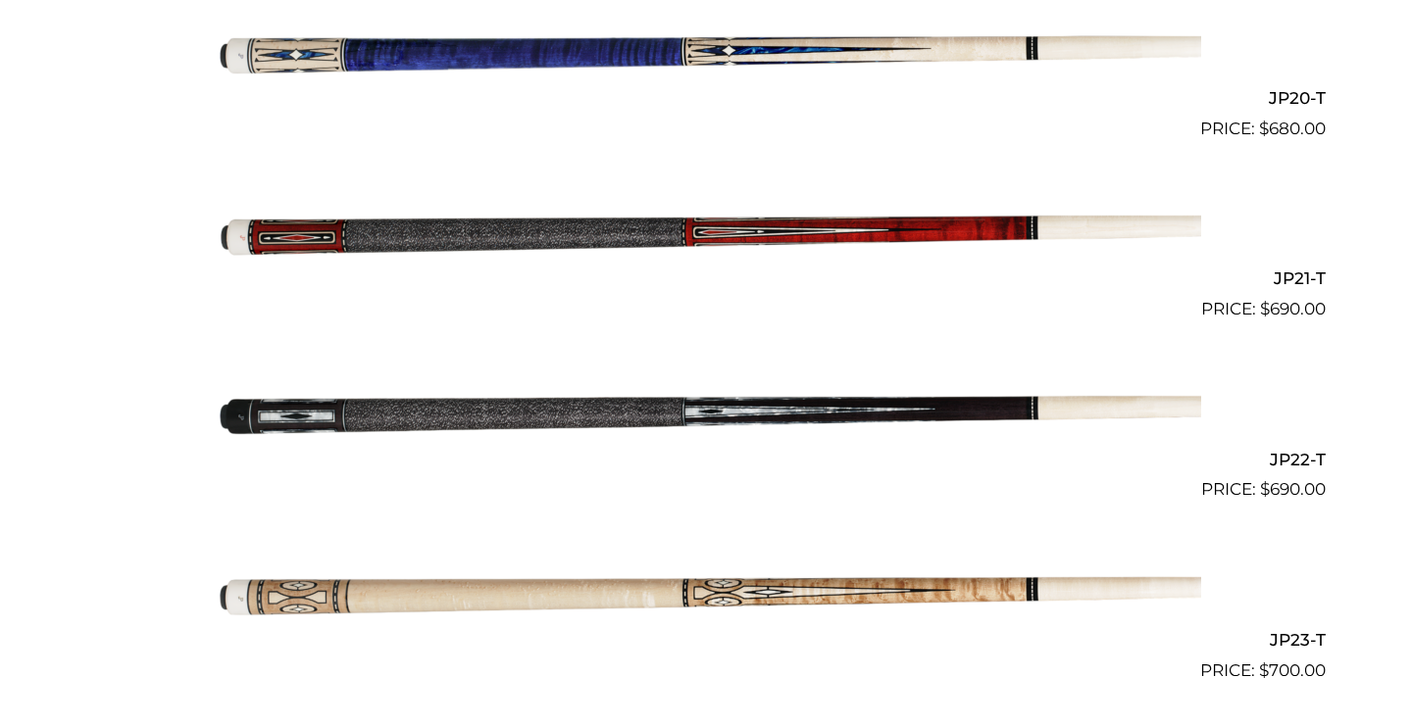
scroll to position [4081, 0]
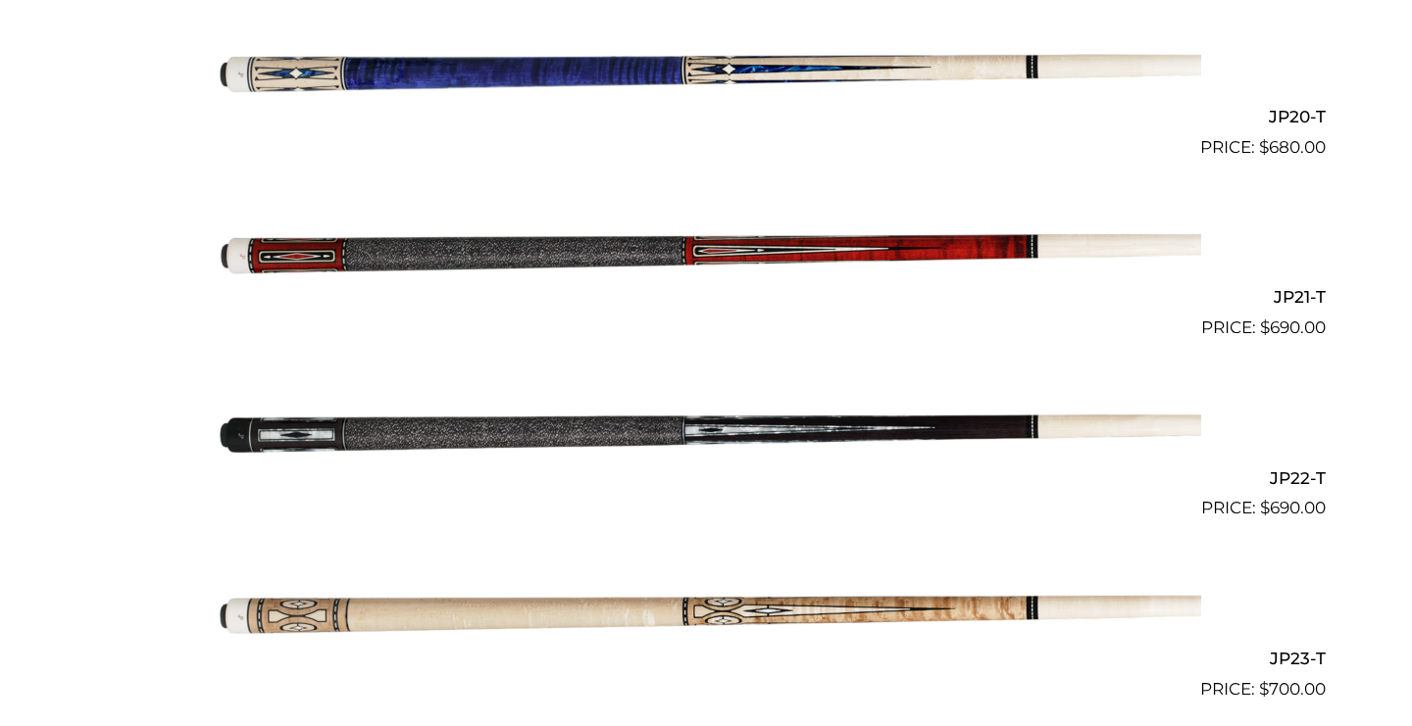
click at [1225, 316] on span "$ 690.00" at bounding box center [705, 328] width 1239 height 25
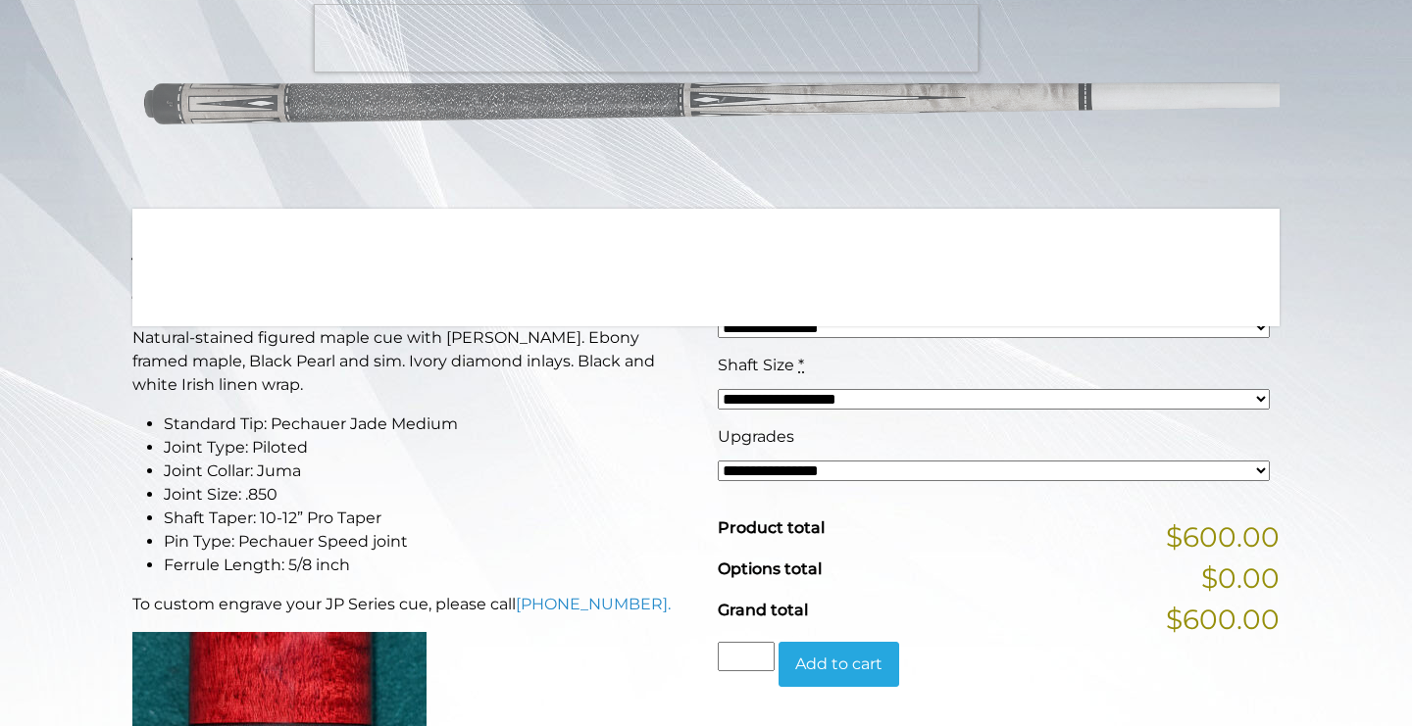
scroll to position [252, 0]
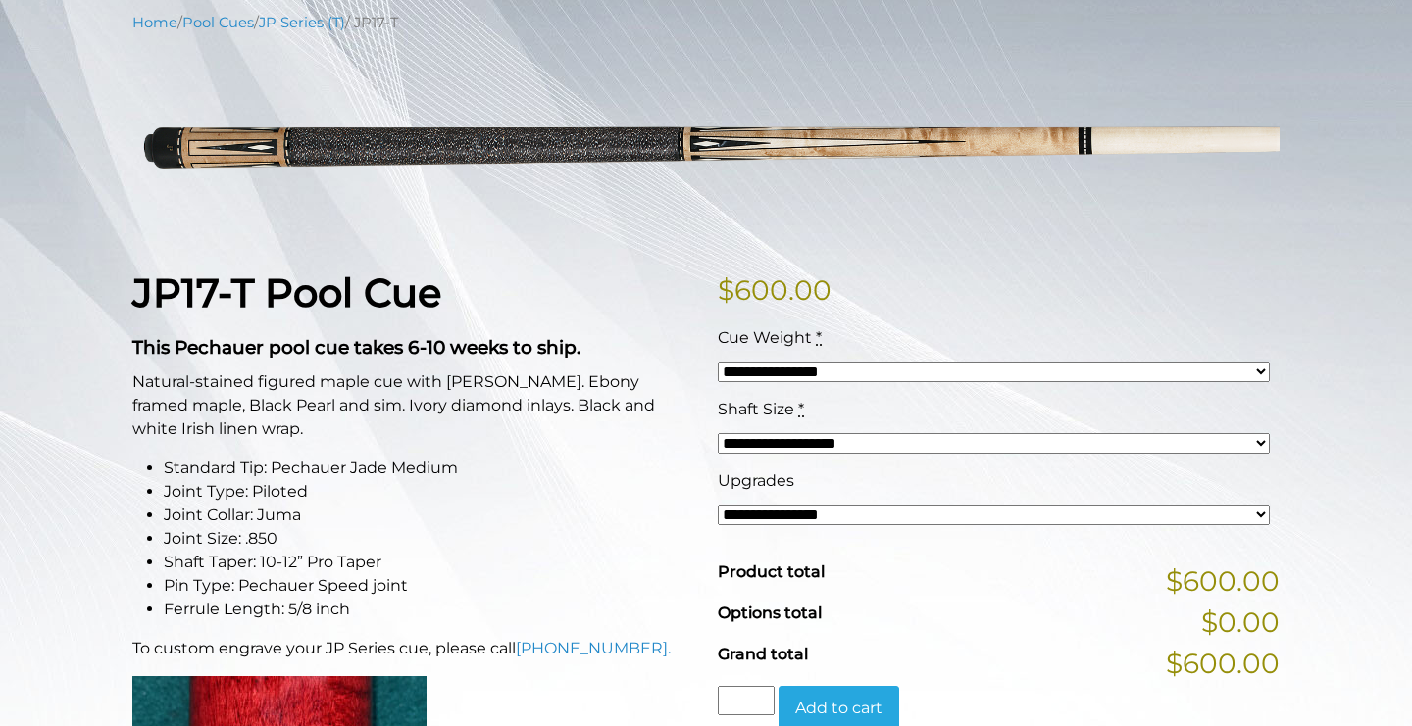
select select "*****"
click at [744, 504] on div "**********" at bounding box center [994, 515] width 552 height 24
click at [831, 697] on button "Add to cart" at bounding box center [838, 708] width 121 height 45
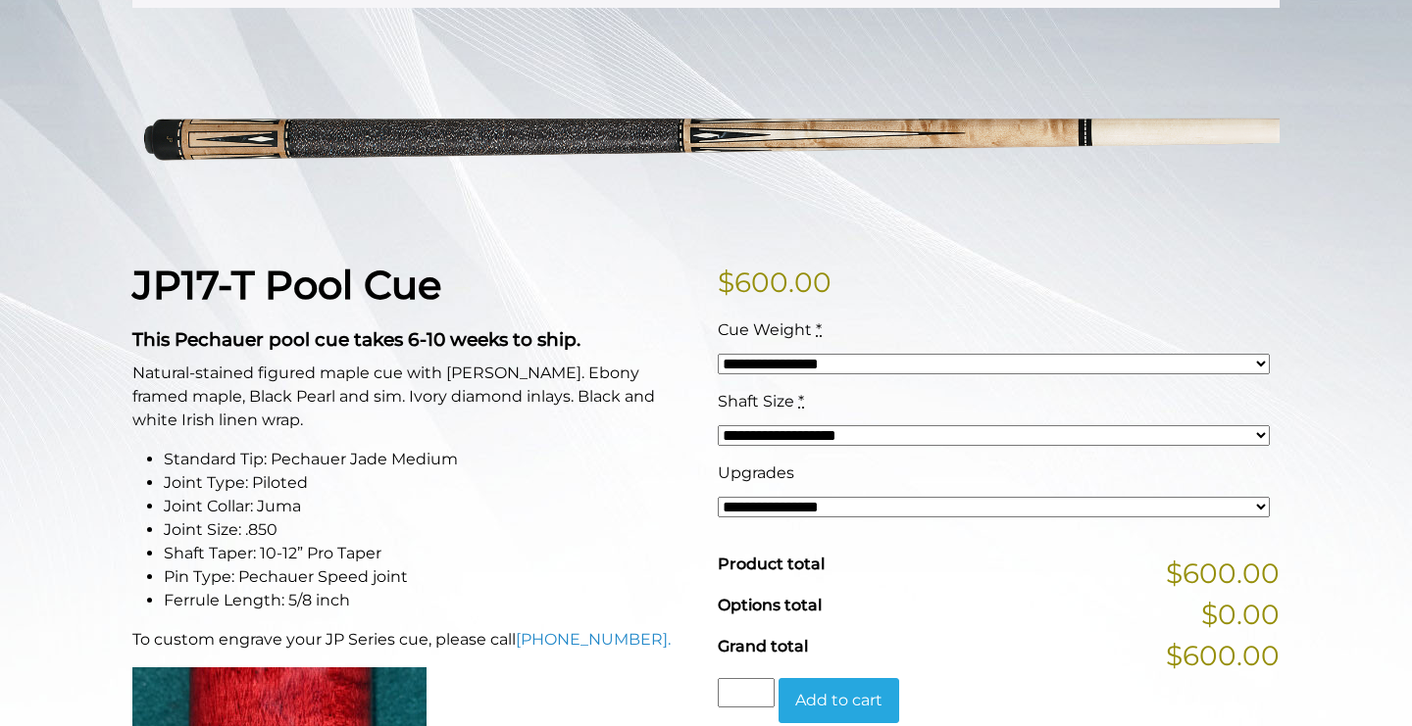
scroll to position [372, 0]
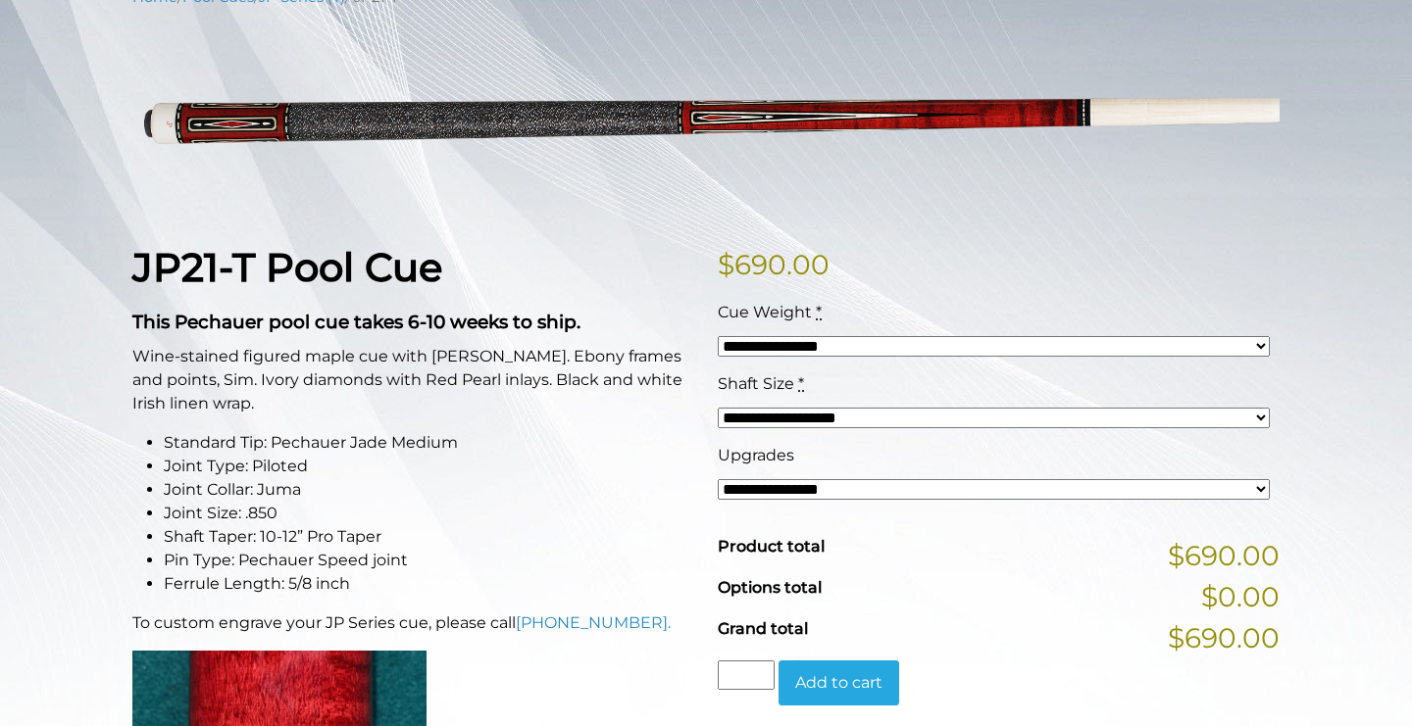
scroll to position [300, 0]
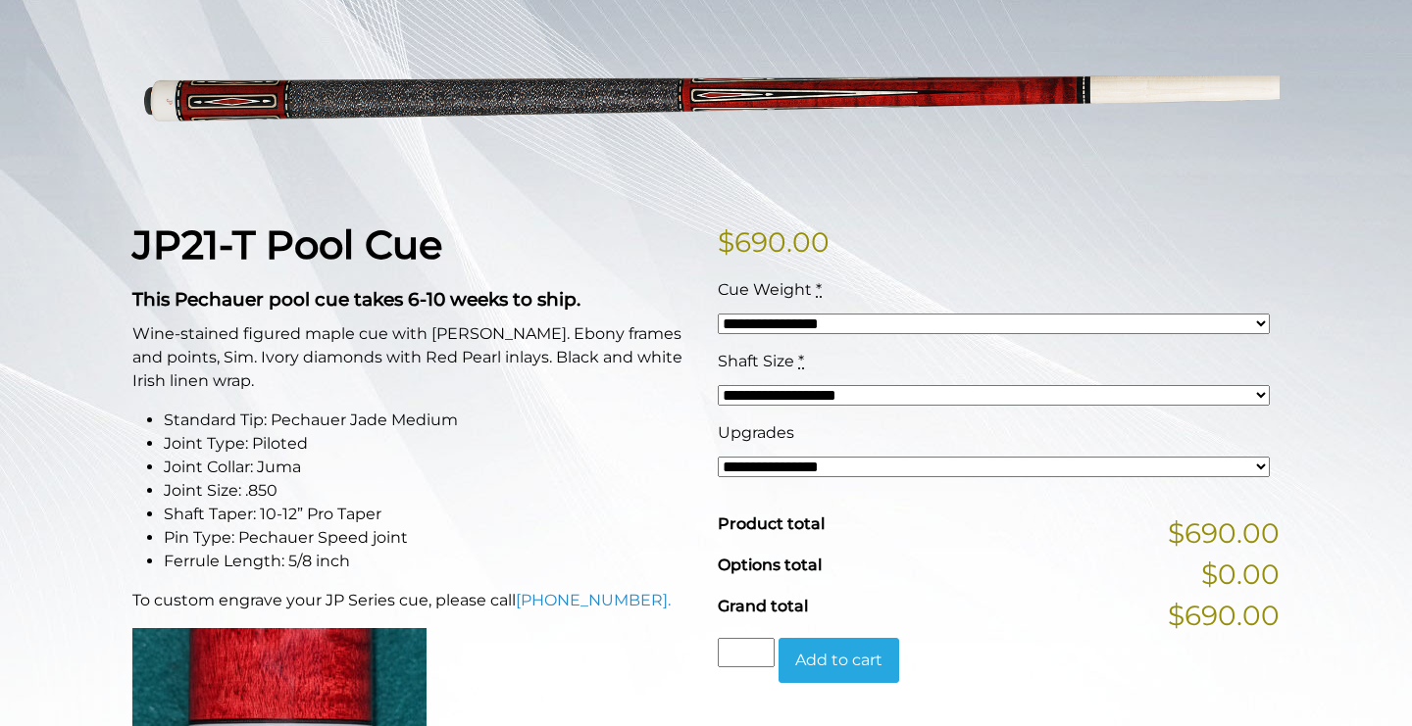
select select "*****"
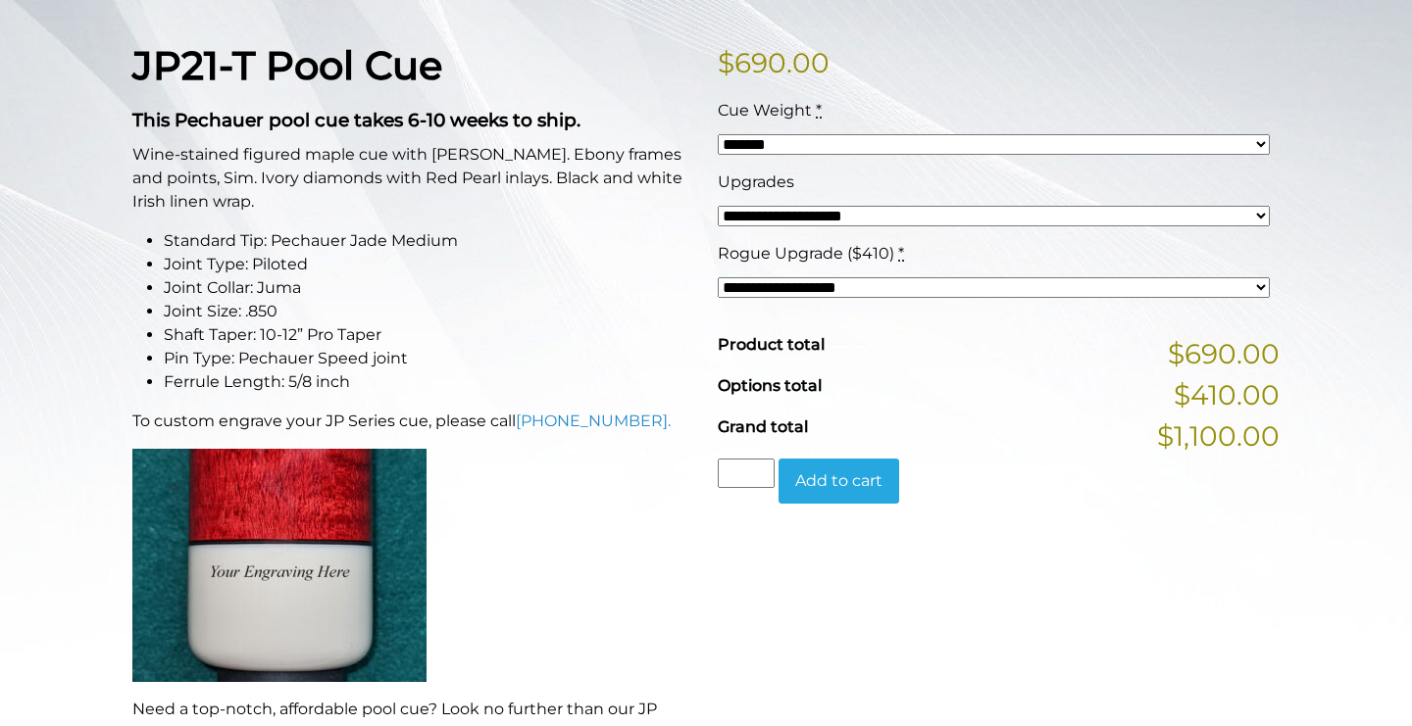
scroll to position [515, 0]
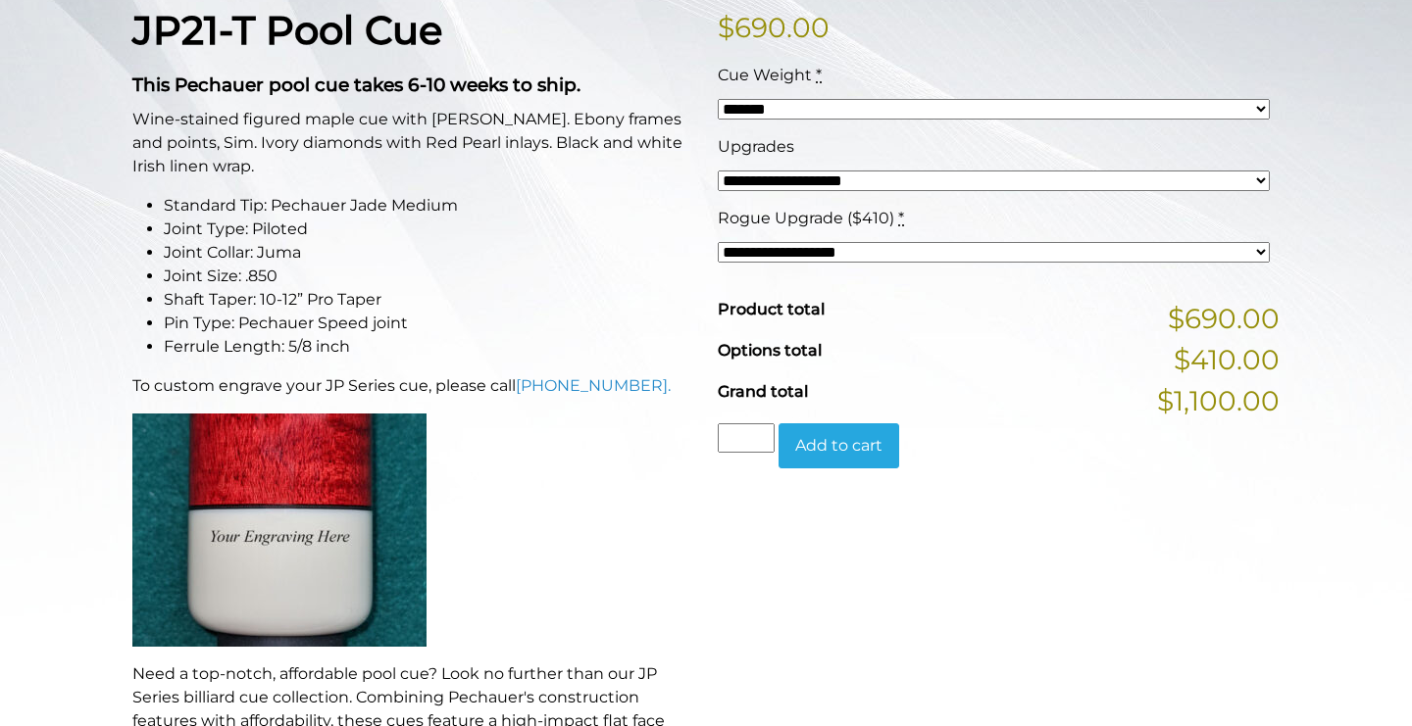
click at [837, 443] on button "Add to cart" at bounding box center [838, 445] width 121 height 45
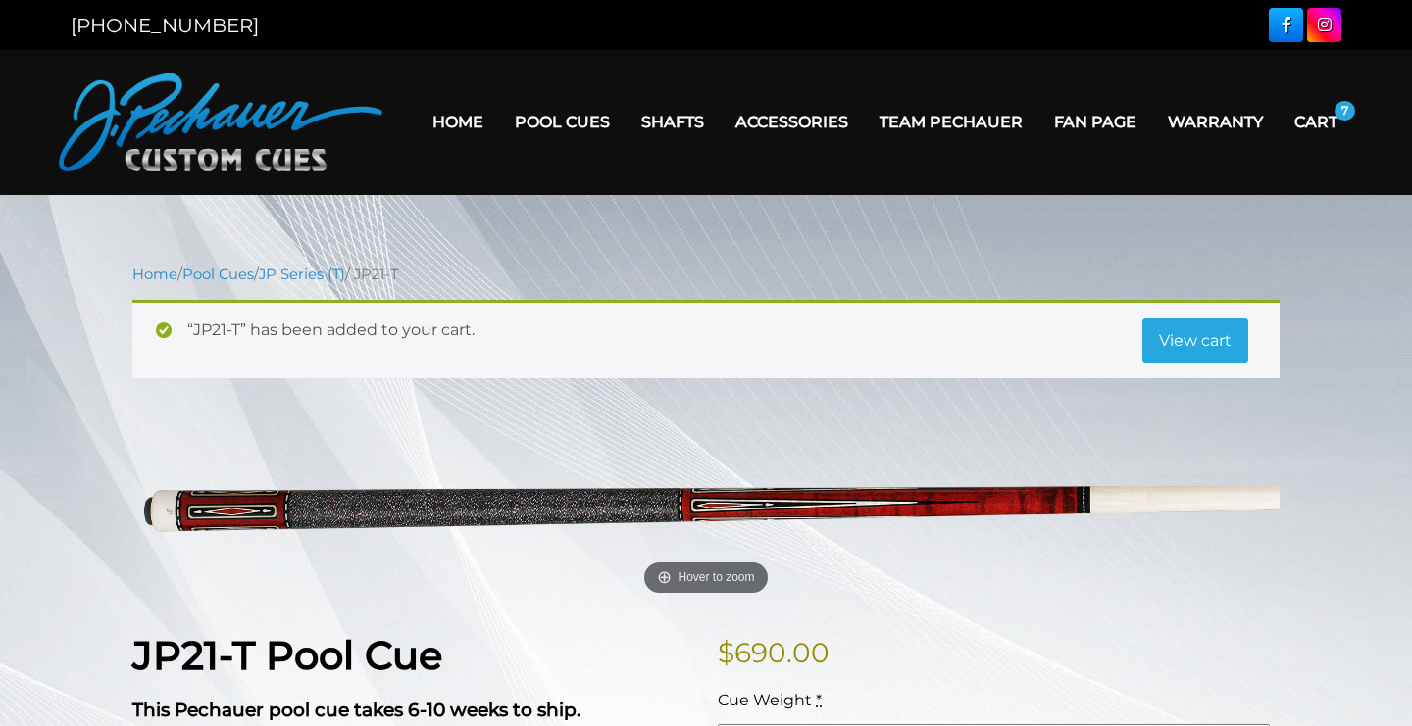
click at [1313, 116] on link "Cart" at bounding box center [1315, 122] width 74 height 50
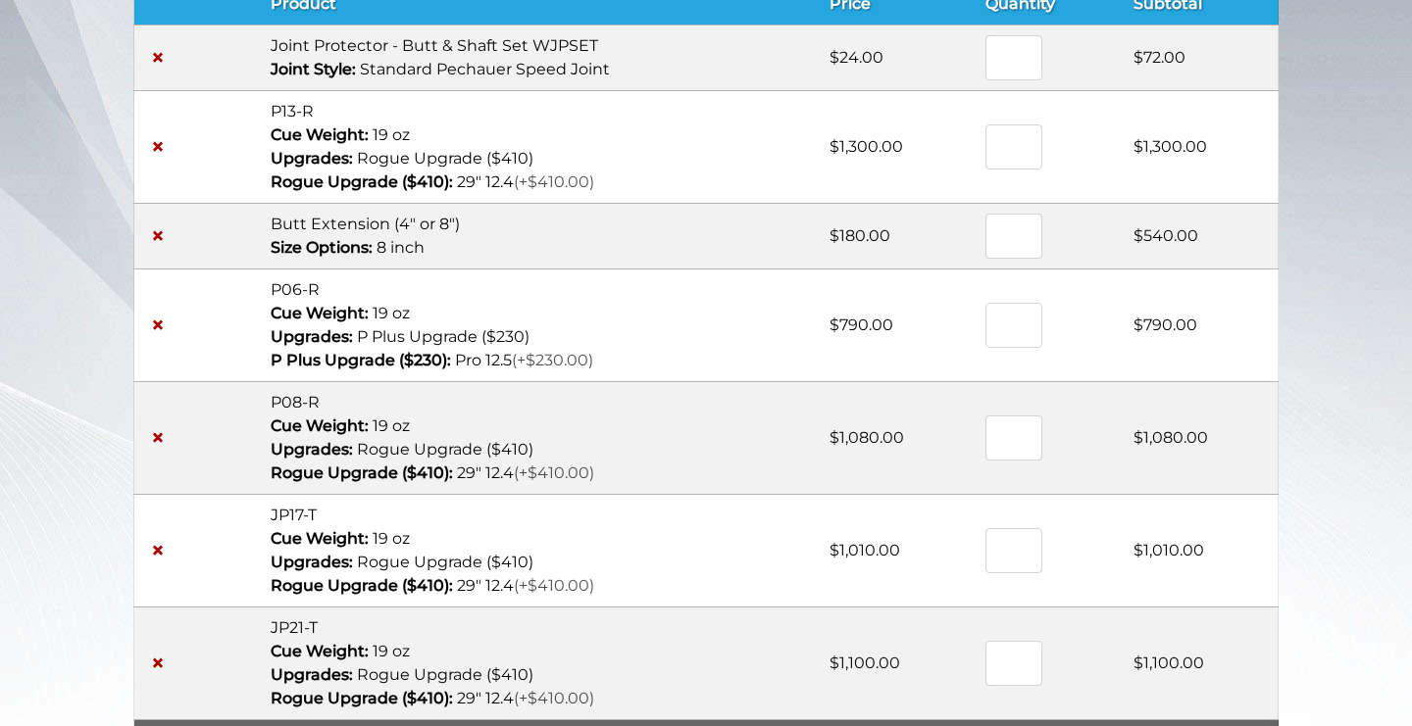
scroll to position [281, 0]
drag, startPoint x: 271, startPoint y: 13, endPoint x: 319, endPoint y: 15, distance: 48.1
click at [319, 15] on th "Product" at bounding box center [538, 3] width 558 height 42
drag, startPoint x: 270, startPoint y: 5, endPoint x: 299, endPoint y: 10, distance: 29.8
click at [299, 10] on th "Product" at bounding box center [538, 3] width 558 height 42
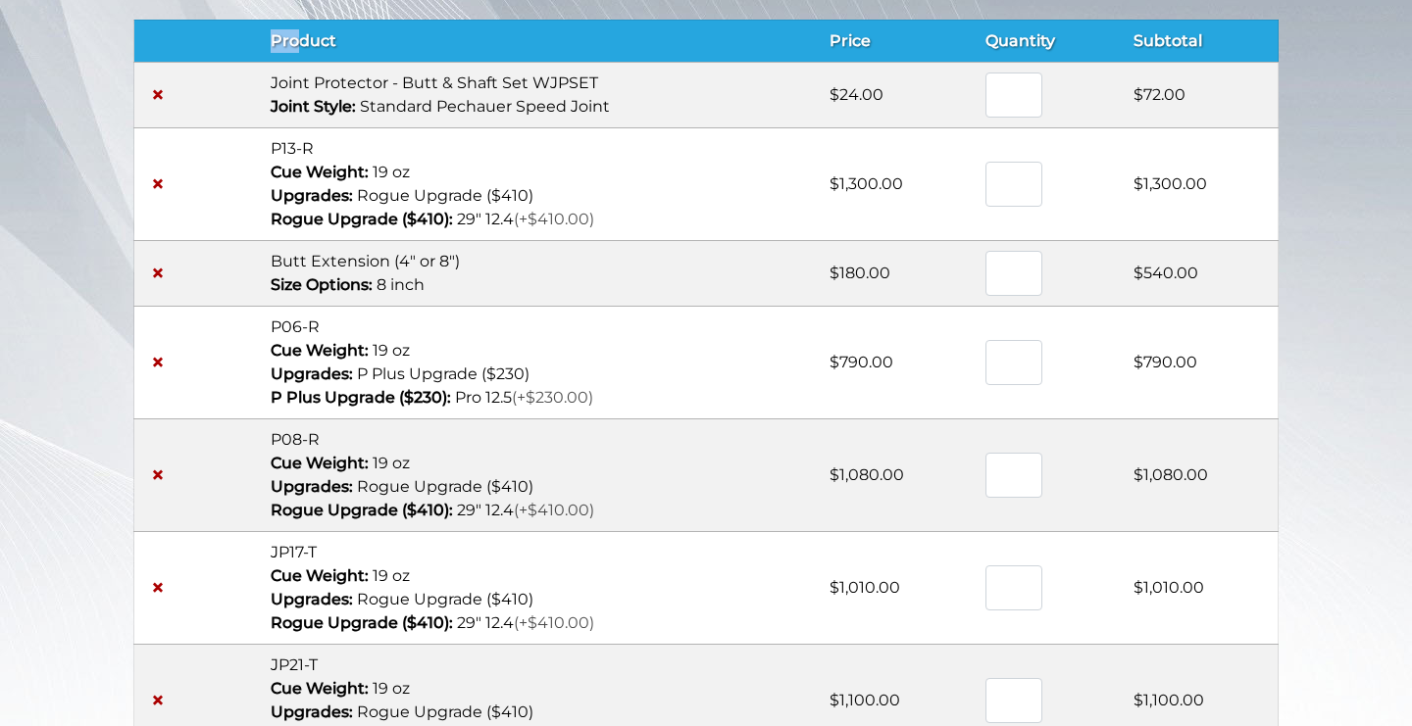
scroll to position [243, 0]
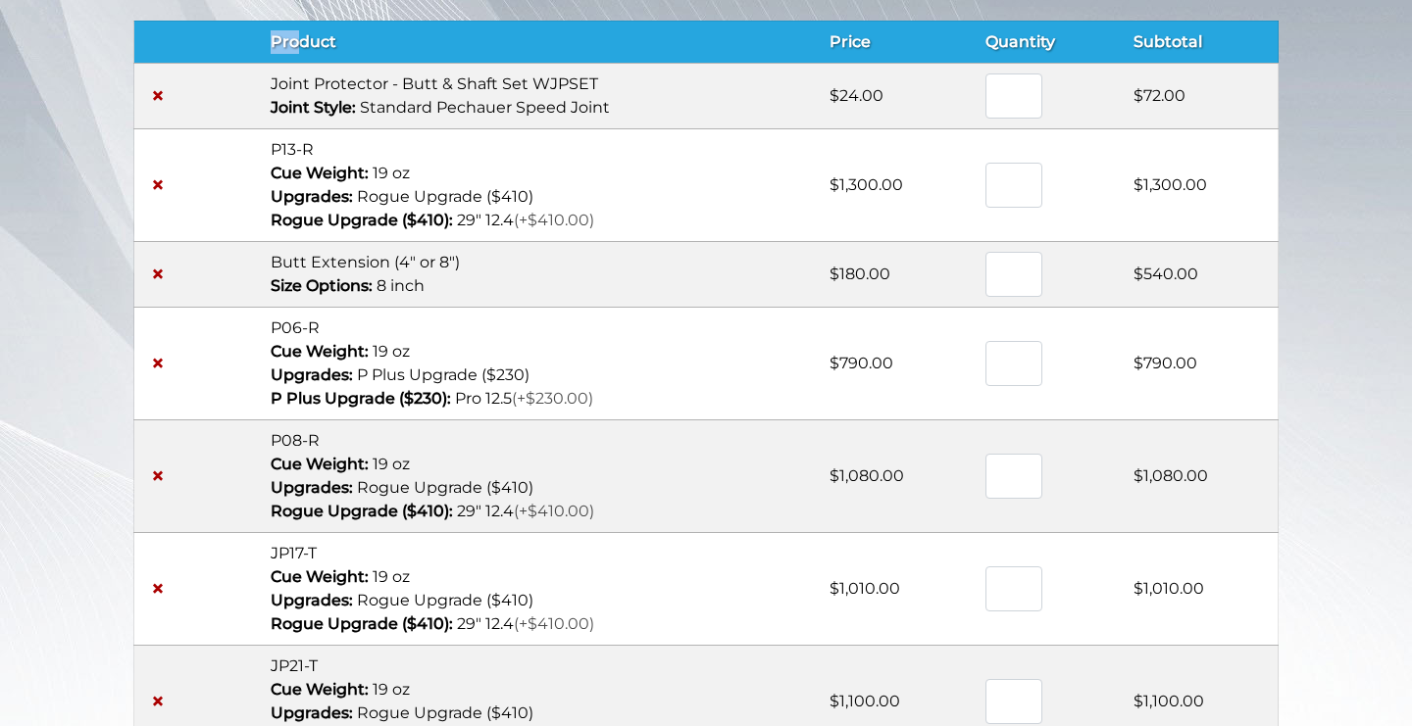
click at [294, 50] on th "Product" at bounding box center [538, 42] width 558 height 42
click at [278, 46] on th "Product" at bounding box center [538, 42] width 558 height 42
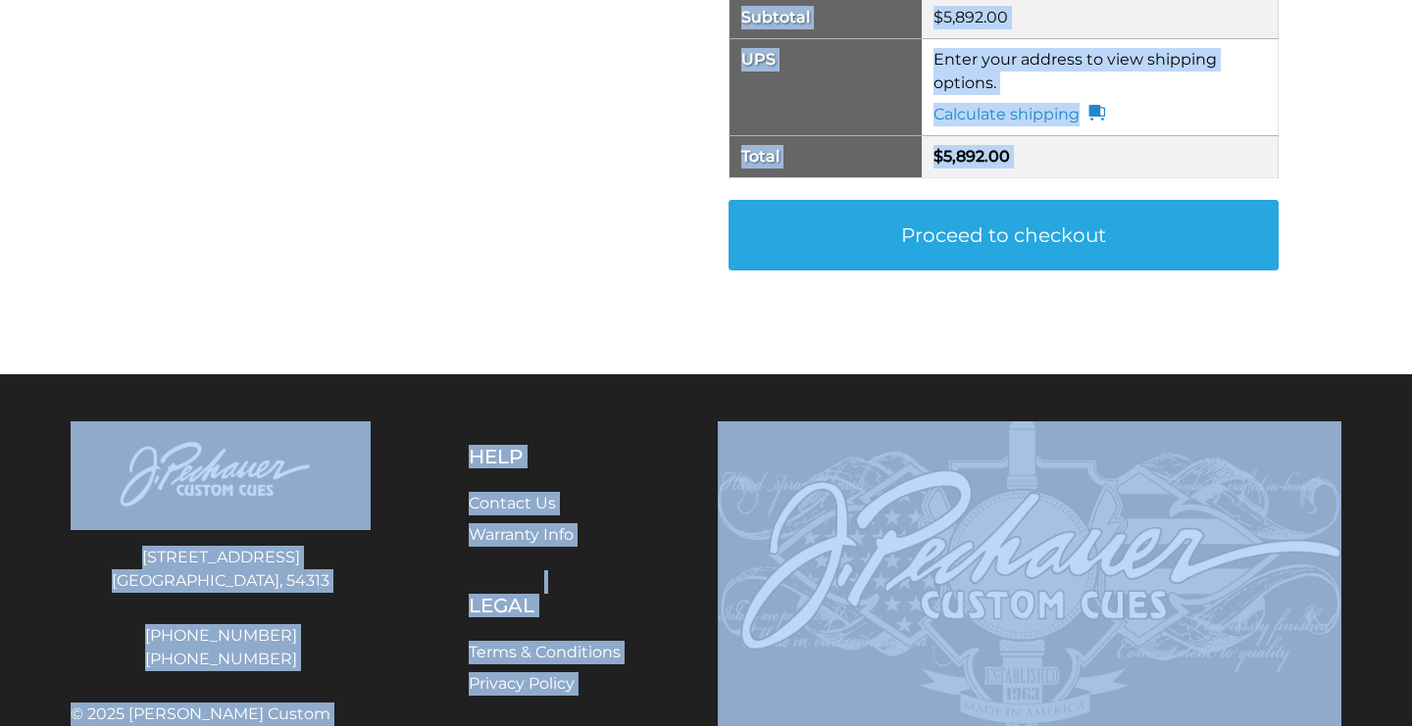
scroll to position [1200, 0]
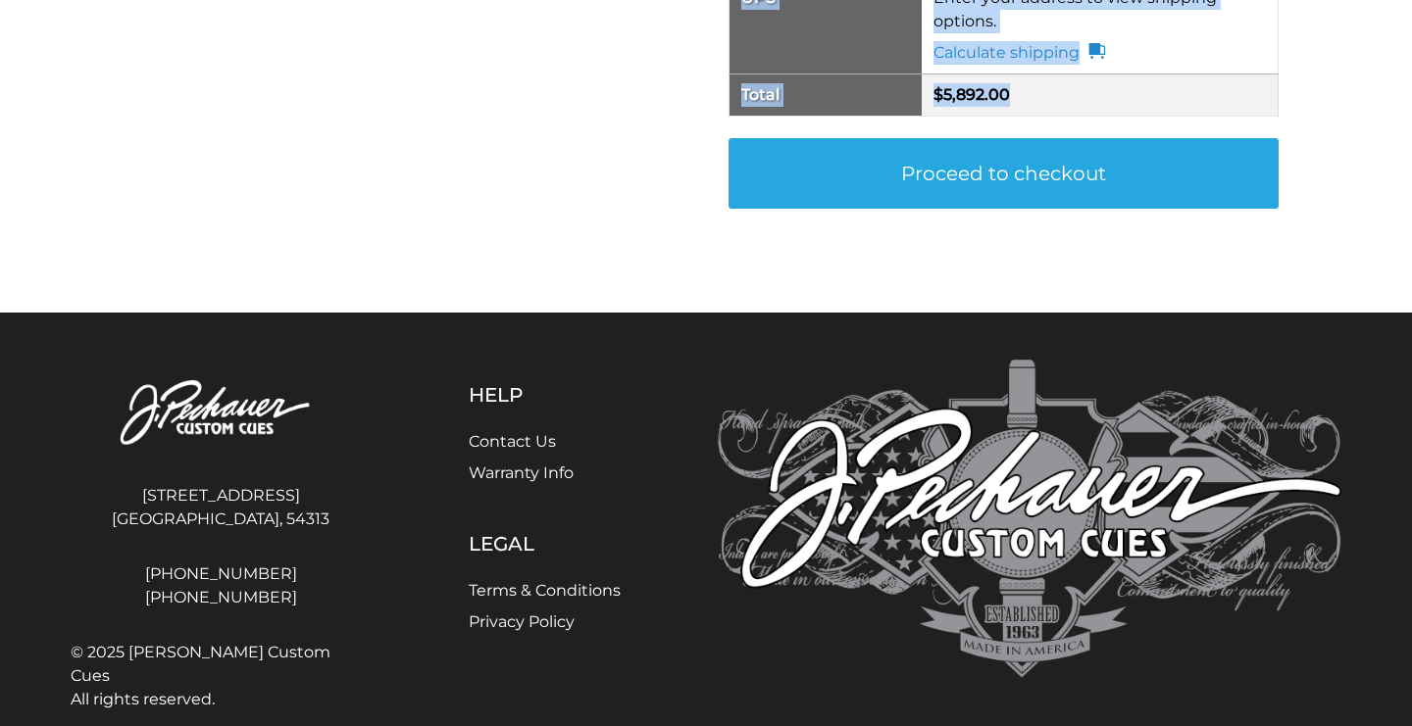
drag, startPoint x: 273, startPoint y: 43, endPoint x: 1029, endPoint y: 99, distance: 757.8
click at [825, 54] on th "UPS" at bounding box center [825, 24] width 192 height 97
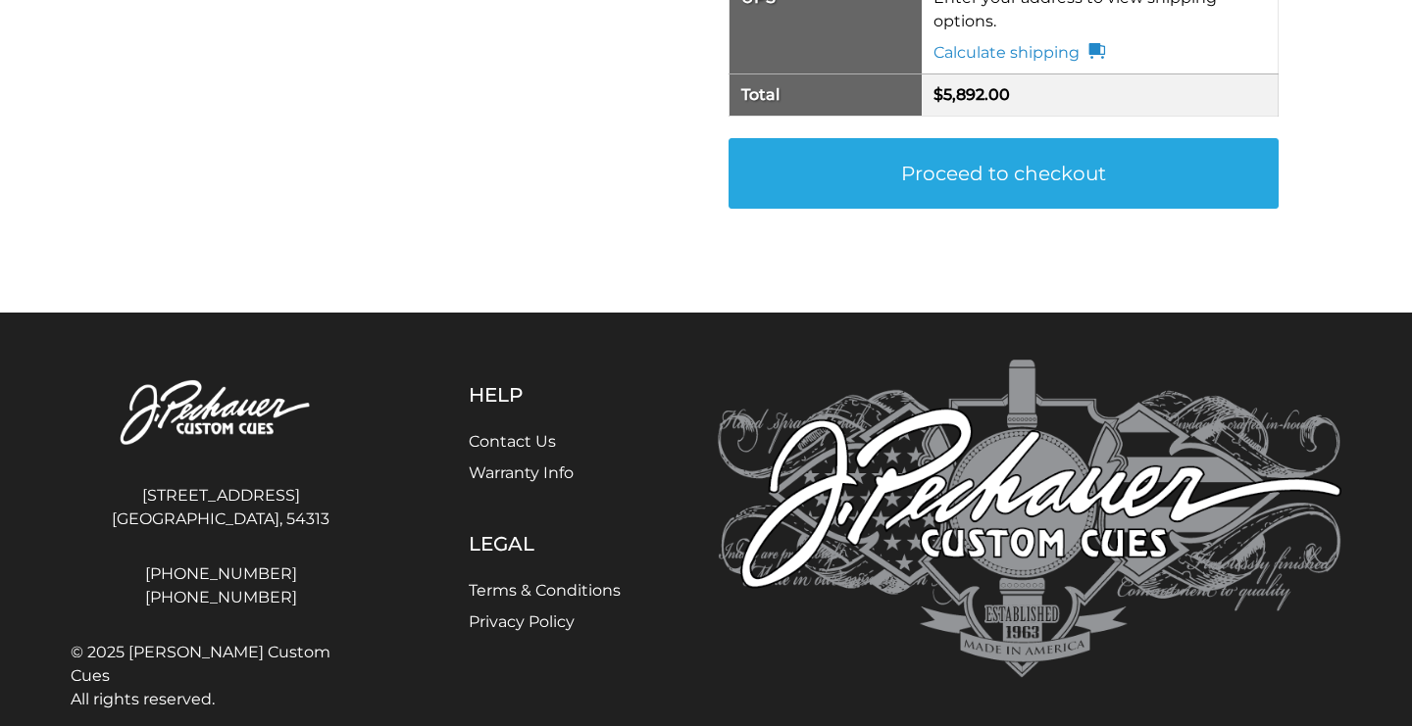
click at [825, 54] on th "UPS" at bounding box center [825, 24] width 192 height 97
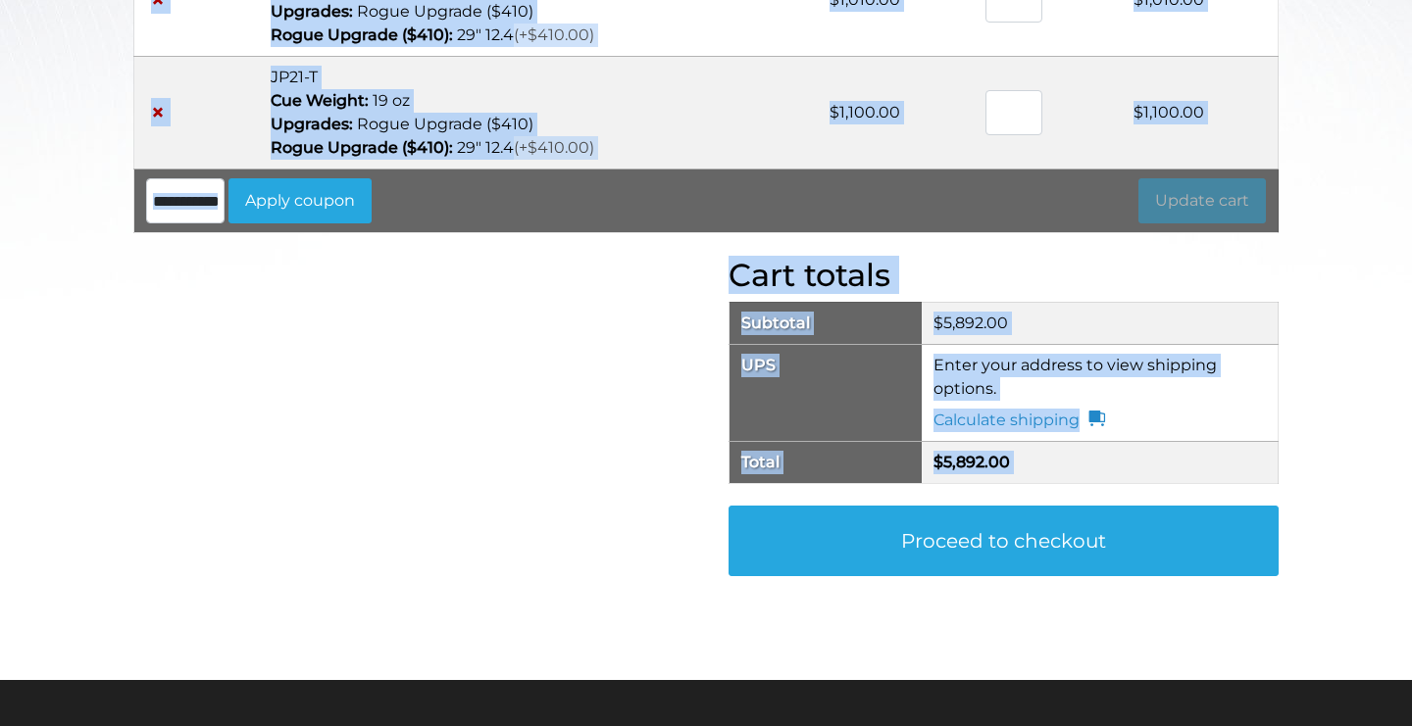
scroll to position [916, 0]
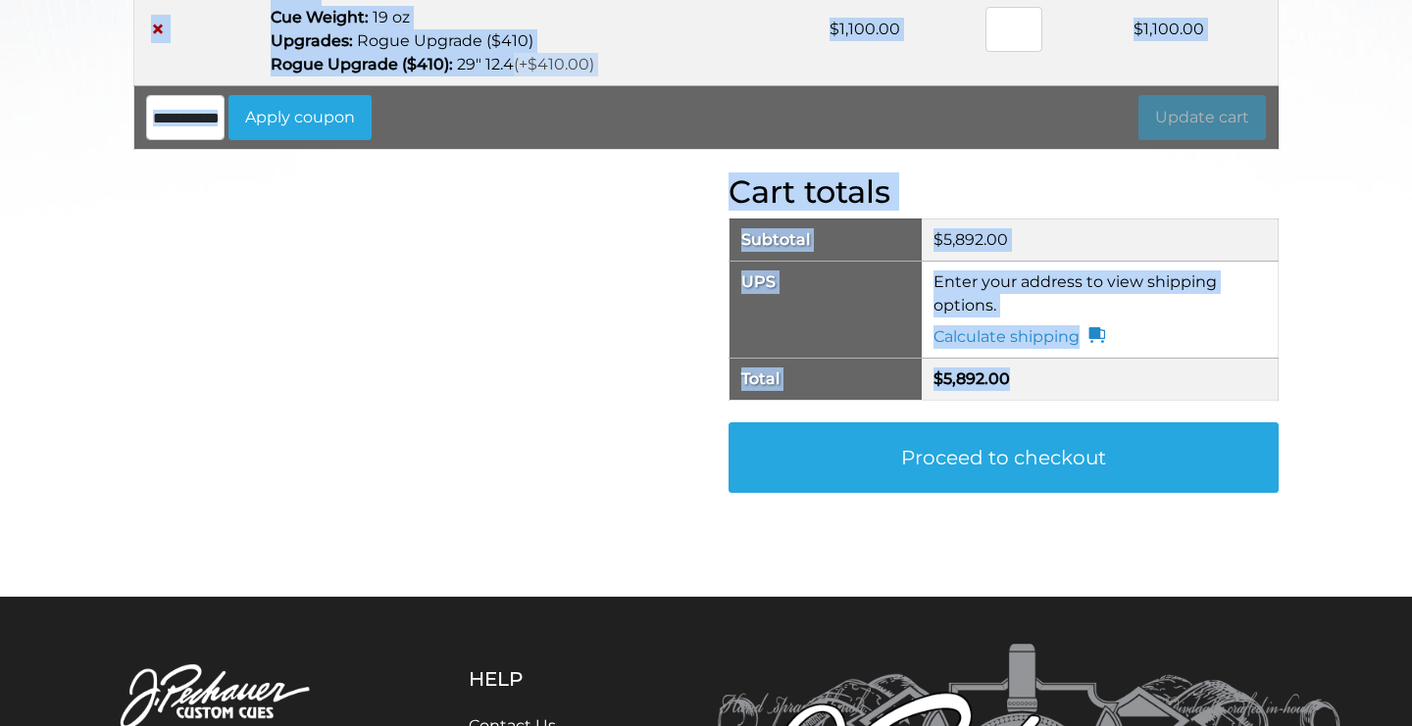
drag, startPoint x: 273, startPoint y: 285, endPoint x: 1167, endPoint y: 372, distance: 898.1
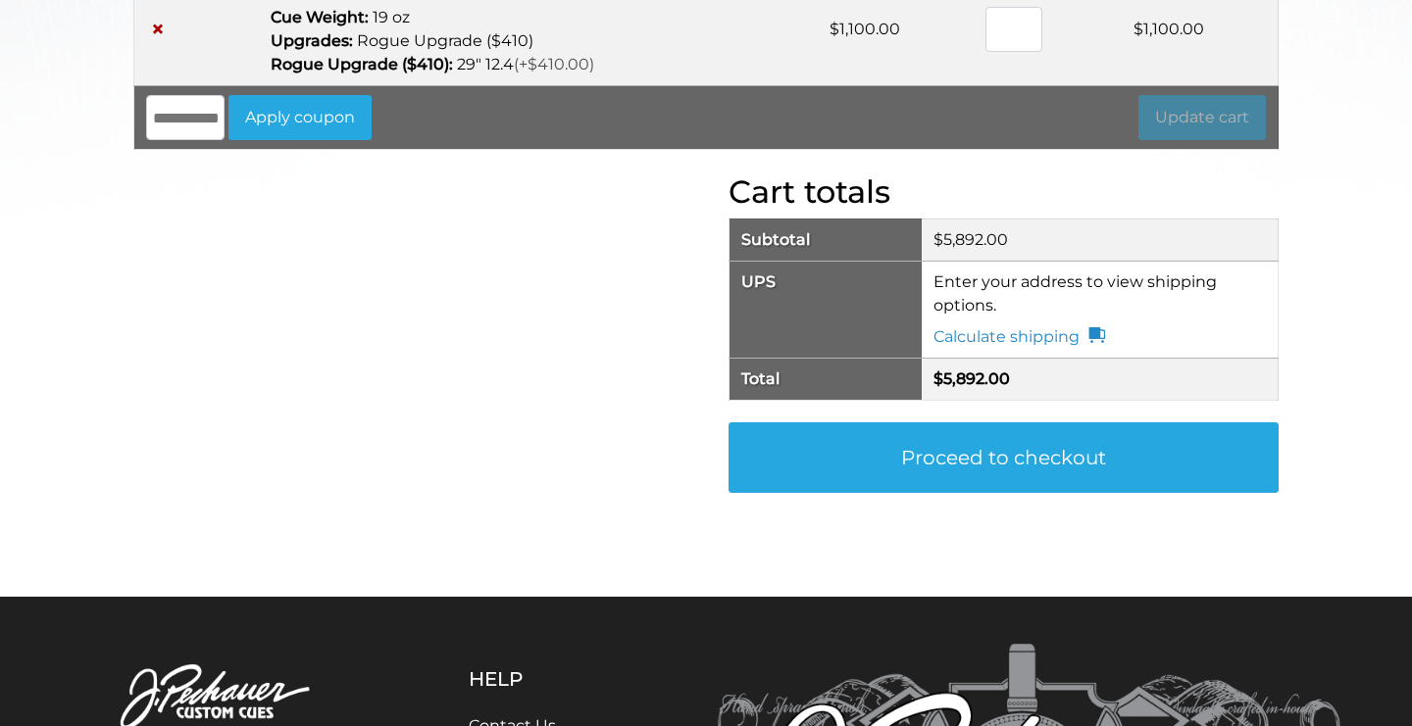
click at [1171, 319] on form "**********" at bounding box center [1099, 333] width 332 height 31
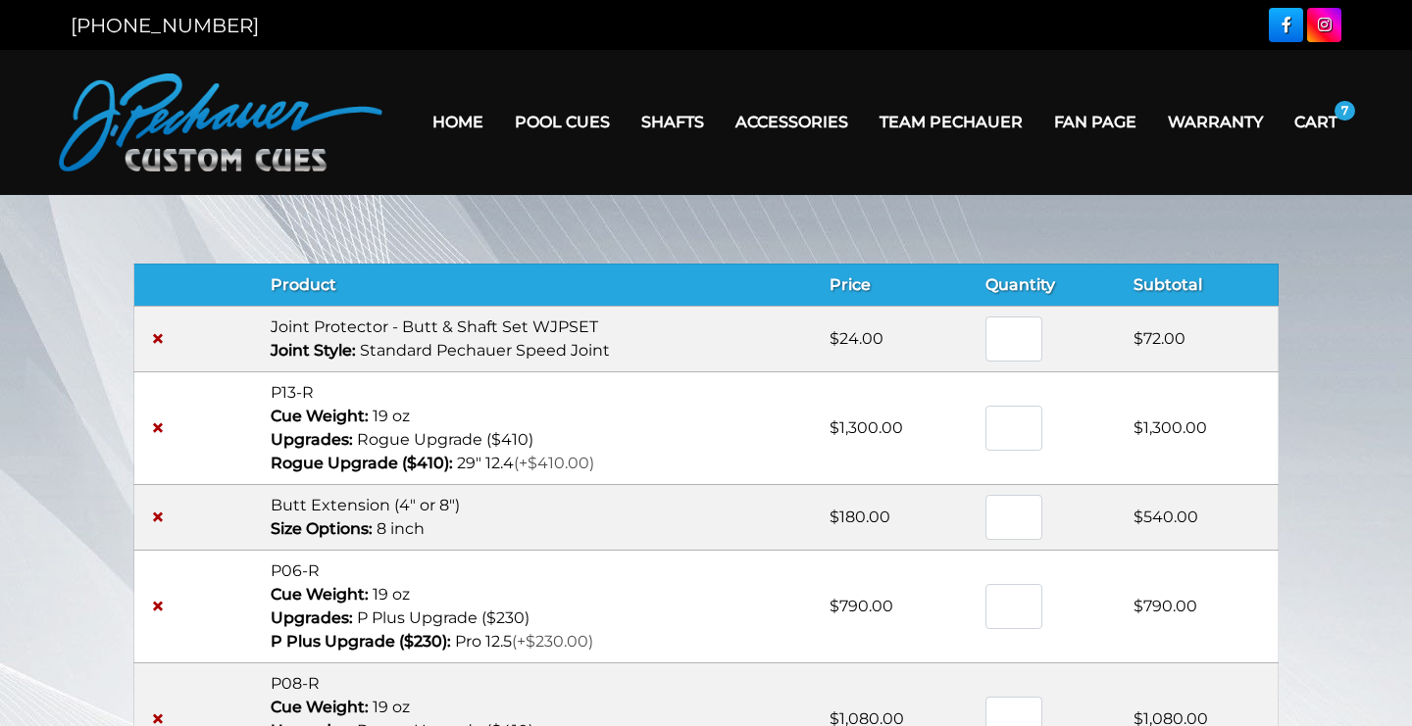
scroll to position [0, 0]
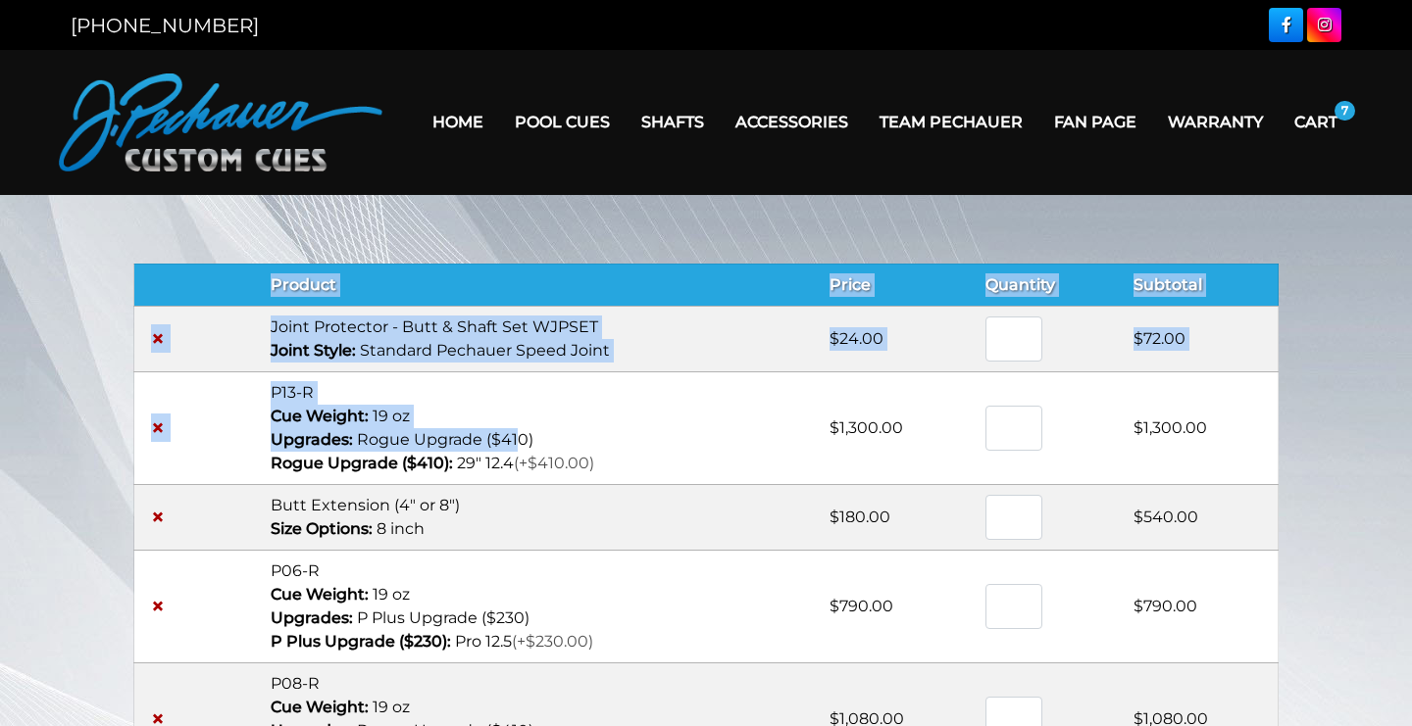
drag, startPoint x: 257, startPoint y: 279, endPoint x: 521, endPoint y: 446, distance: 312.8
click at [521, 446] on table "Remove item Thumbnail image Product Price Quantity Subtotal × Joint Protector -…" at bounding box center [705, 665] width 1145 height 802
click at [521, 446] on p "Rogue Upgrade ($410)" at bounding box center [538, 440] width 534 height 24
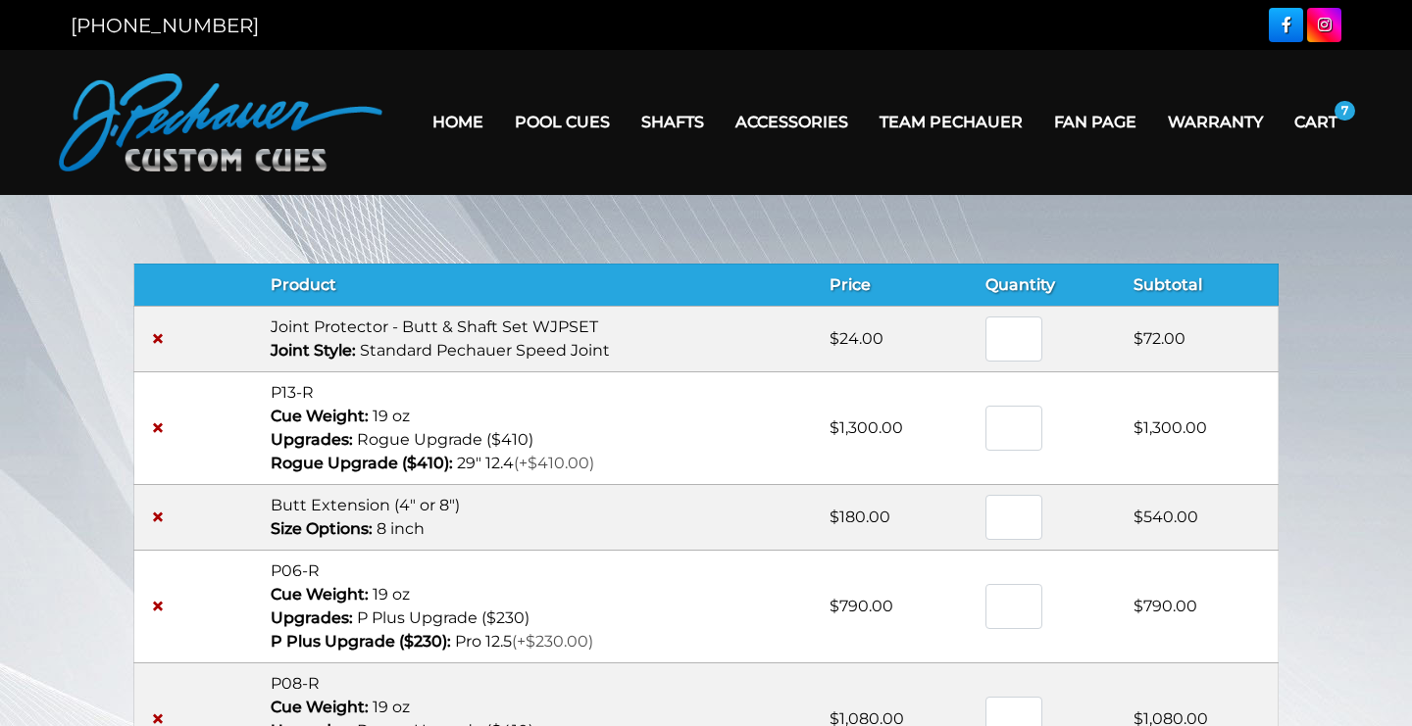
drag, startPoint x: 256, startPoint y: 285, endPoint x: 509, endPoint y: 399, distance: 277.3
click at [509, 399] on table "Remove item Thumbnail image Product Price Quantity Subtotal × Joint Protector -…" at bounding box center [705, 665] width 1145 height 802
click at [509, 398] on td "P13-R Cue Weight: 19 oz Upgrades: Rogue Upgrade ($410) Rogue Upgrade ($410): 29…" at bounding box center [538, 428] width 558 height 113
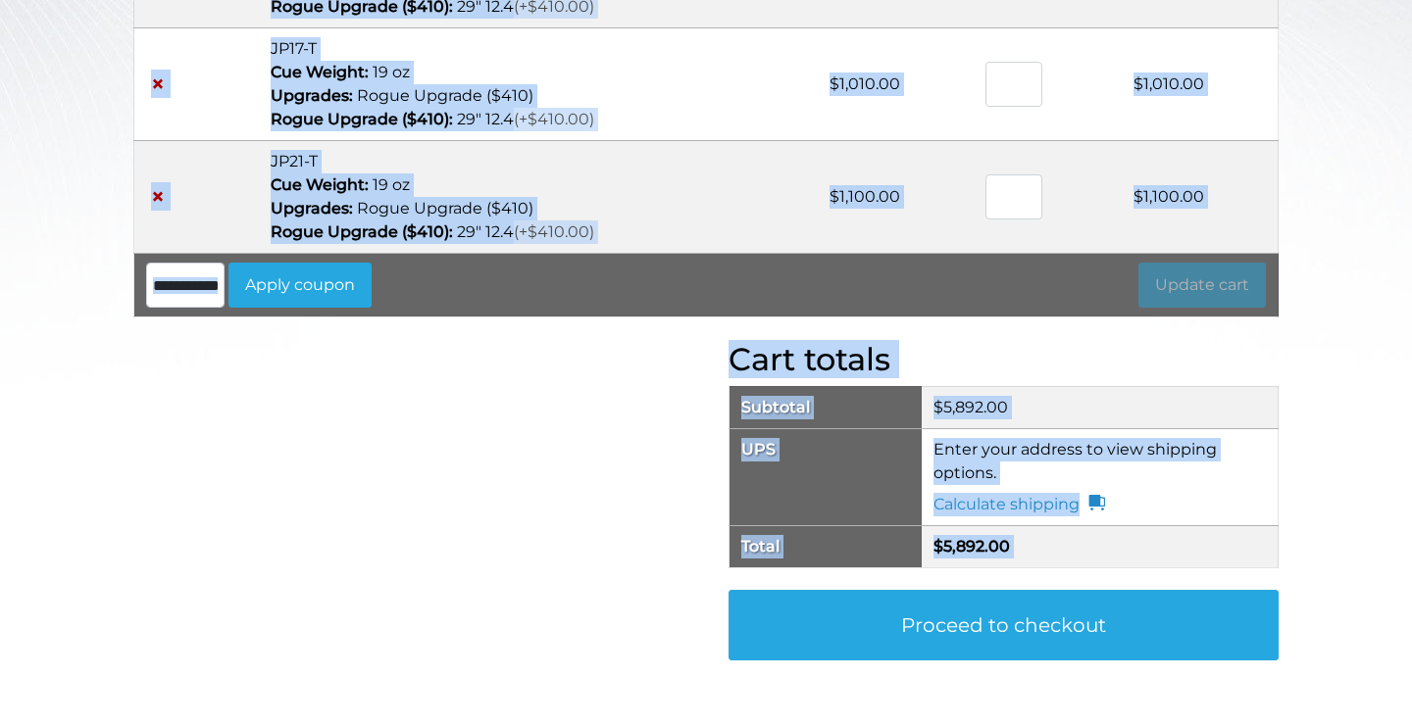
scroll to position [867, 0]
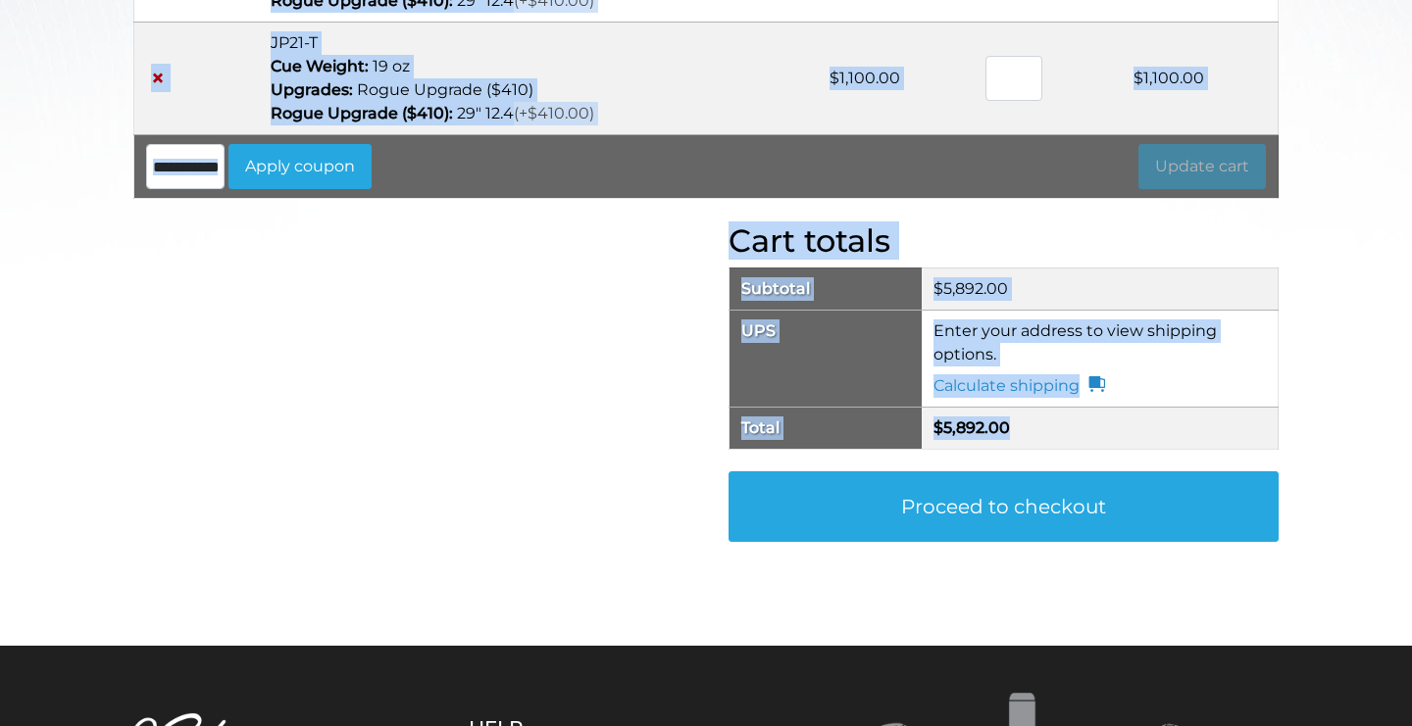
drag, startPoint x: 275, startPoint y: 280, endPoint x: 1006, endPoint y: 442, distance: 748.0
copy div "Loremip Dolor Sitametc Adipisci × Elits Doeiusmod - Temp & Incid Utl ETDOLO Mag…"
click at [699, 86] on p "Rogue Upgrade ($410)" at bounding box center [538, 90] width 534 height 24
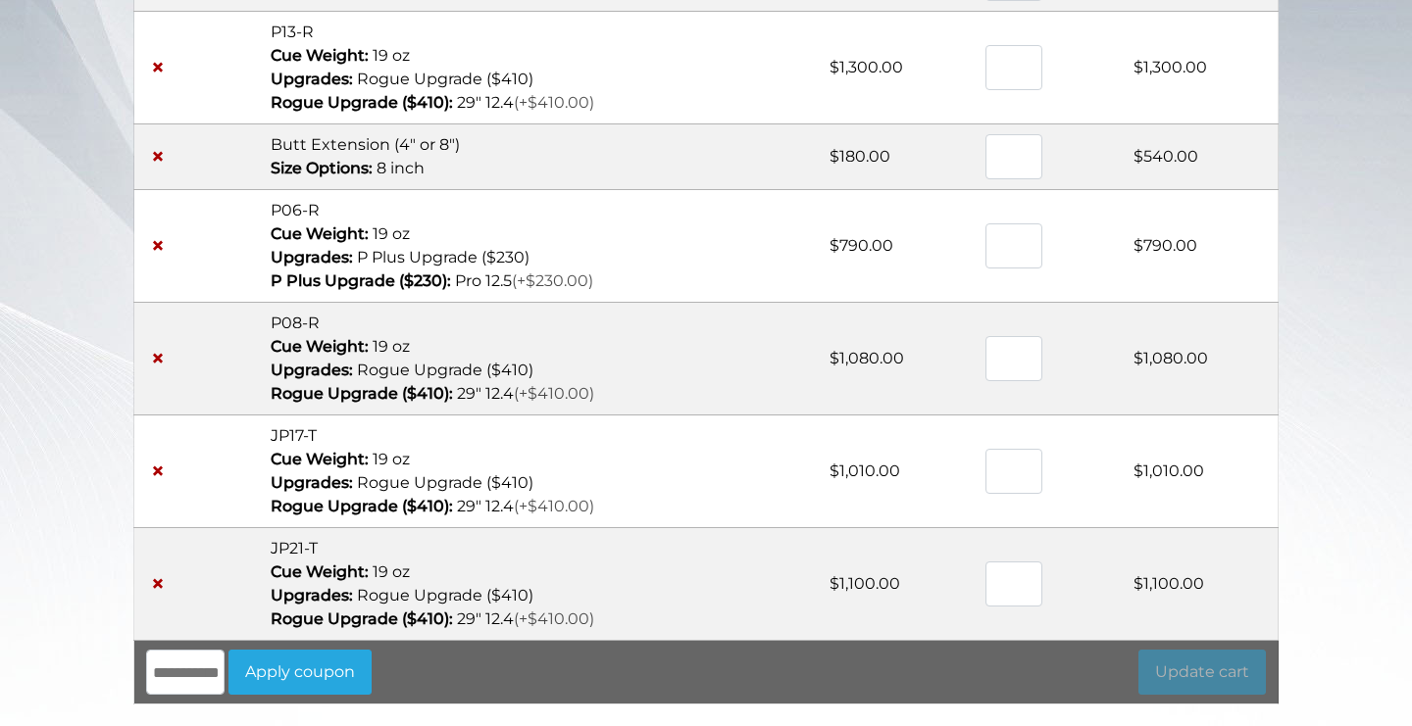
scroll to position [360, 0]
